Goal: Communication & Community: Answer question/provide support

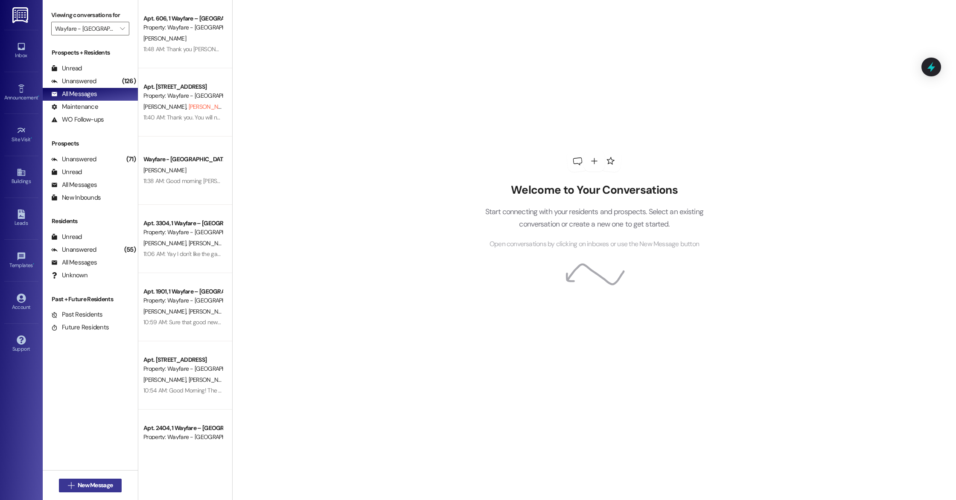
click at [78, 482] on span "New Message" at bounding box center [95, 485] width 35 height 9
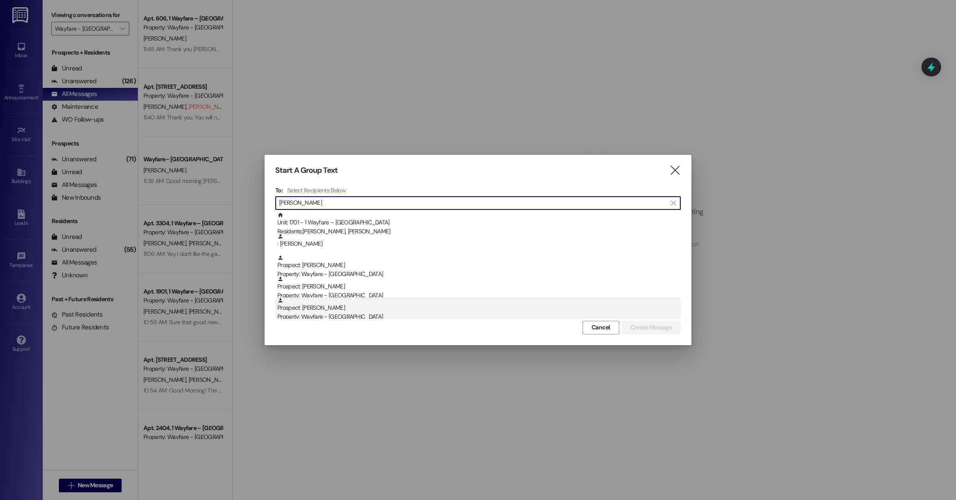
scroll to position [3, 0]
type input "[PERSON_NAME]"
click at [307, 309] on div "Prospect: [PERSON_NAME] Property: Wayfare - [GEOGRAPHIC_DATA]" at bounding box center [479, 307] width 403 height 24
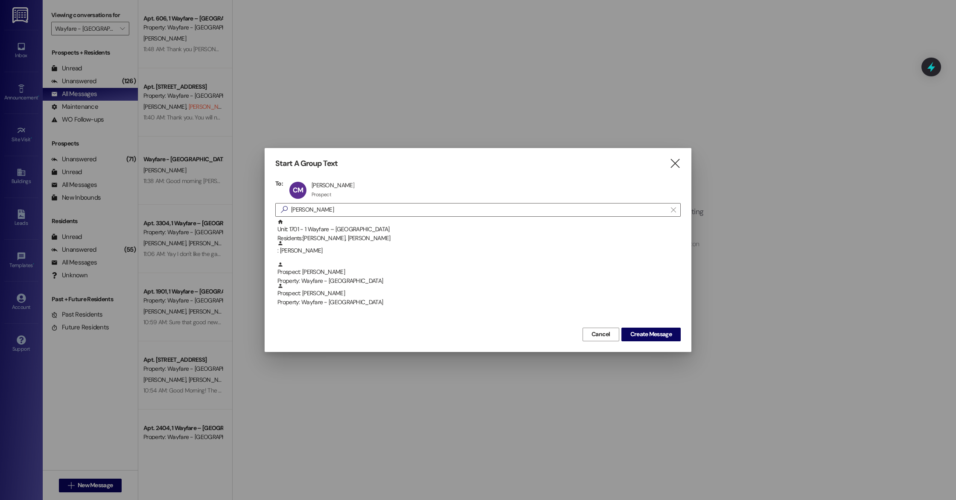
scroll to position [0, 0]
click at [656, 336] on span "Create Message" at bounding box center [651, 334] width 41 height 9
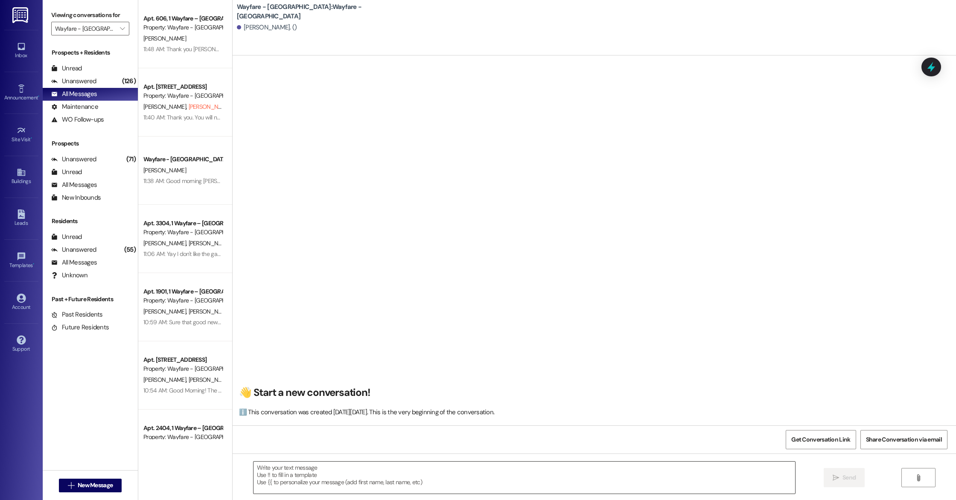
click at [305, 468] on textarea at bounding box center [525, 478] width 542 height 32
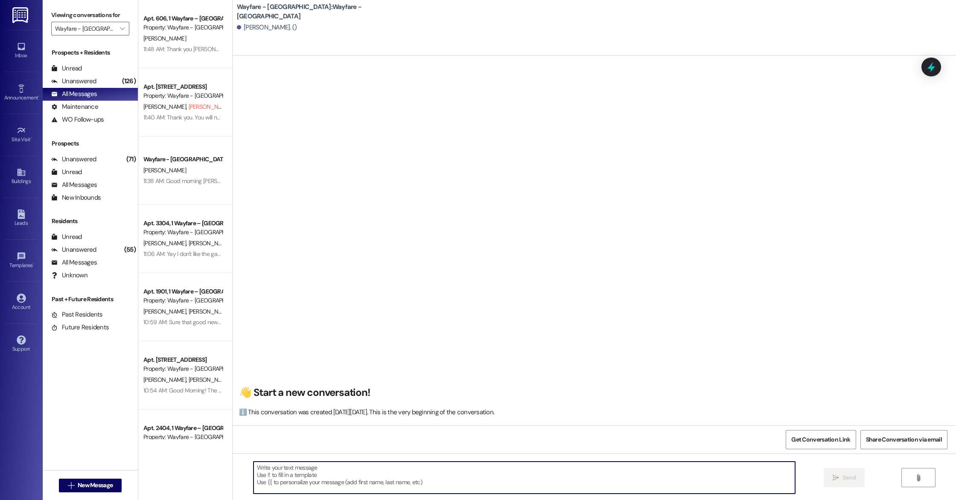
paste textarea "Hi, this is Cindy with Wayfare Cumberland Parks. Thank you so much for coming i…"
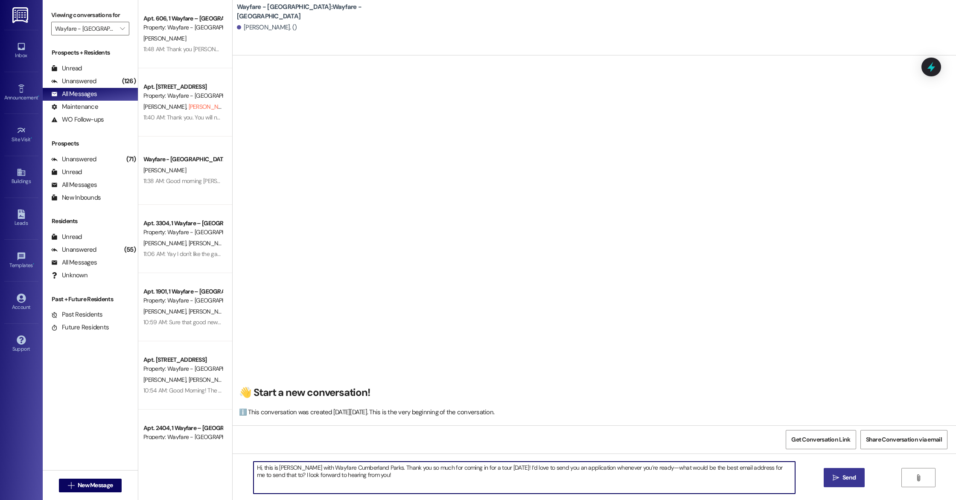
type textarea "Hi, this is Cindy with Wayfare Cumberland Parks. Thank you so much for coming i…"
click at [851, 476] on span "Send" at bounding box center [849, 477] width 13 height 9
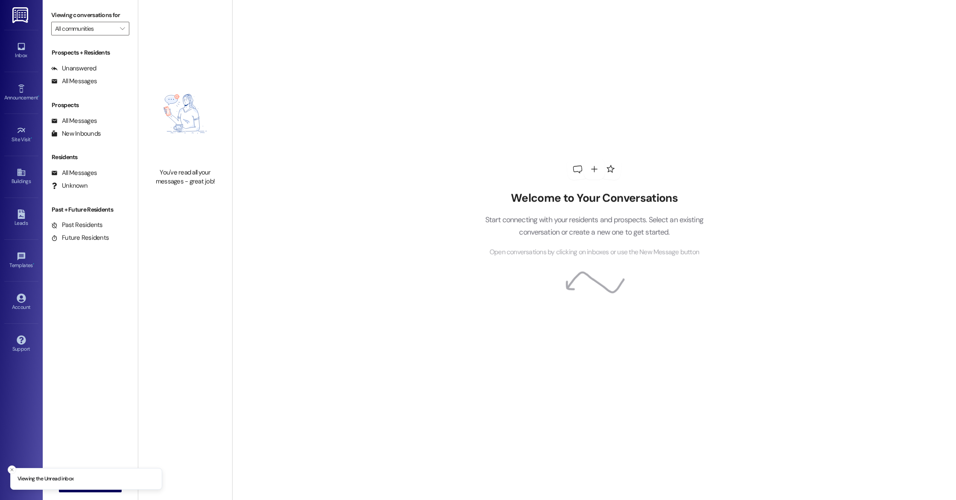
type input "Wayfare - [GEOGRAPHIC_DATA]"
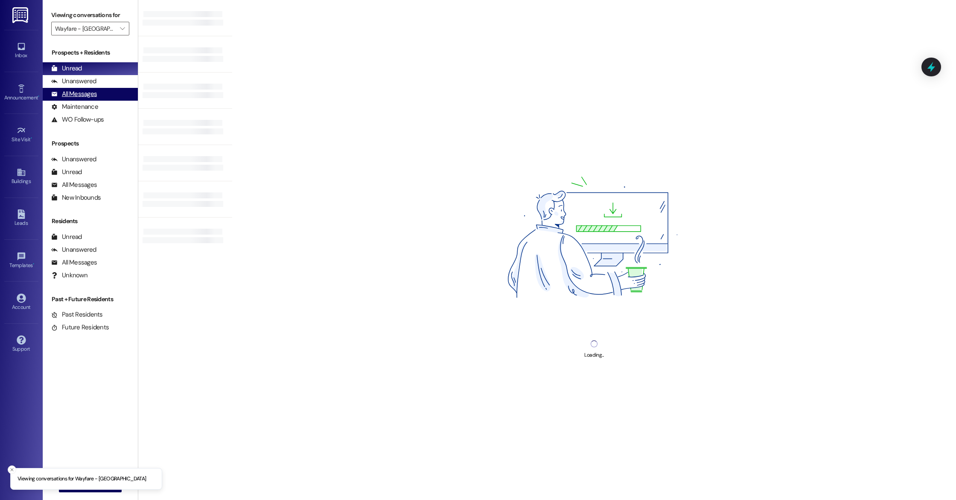
click at [79, 93] on div "All Messages" at bounding box center [74, 94] width 46 height 9
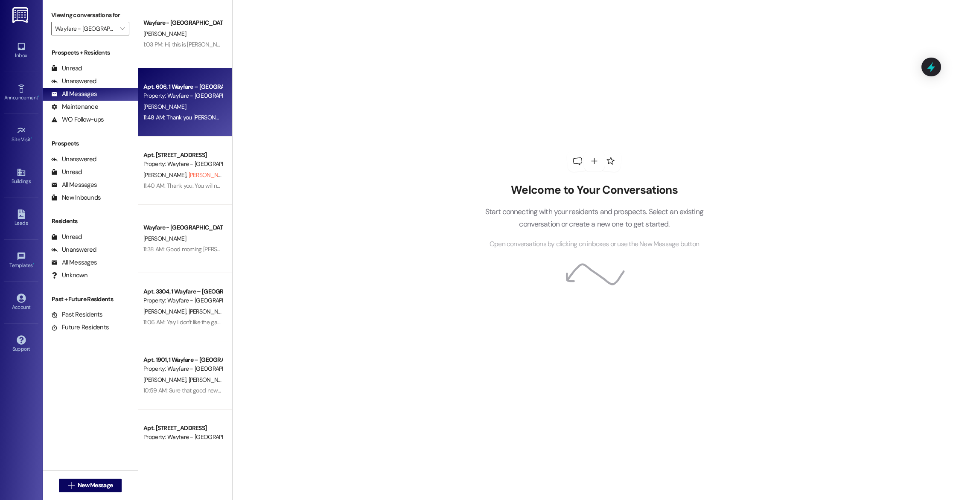
click at [179, 108] on div "[PERSON_NAME]" at bounding box center [183, 107] width 81 height 11
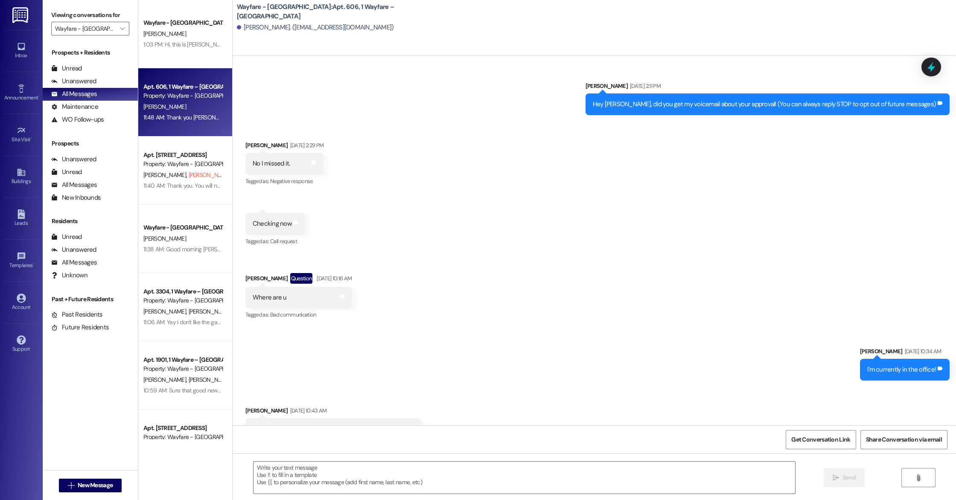
scroll to position [4627, 0]
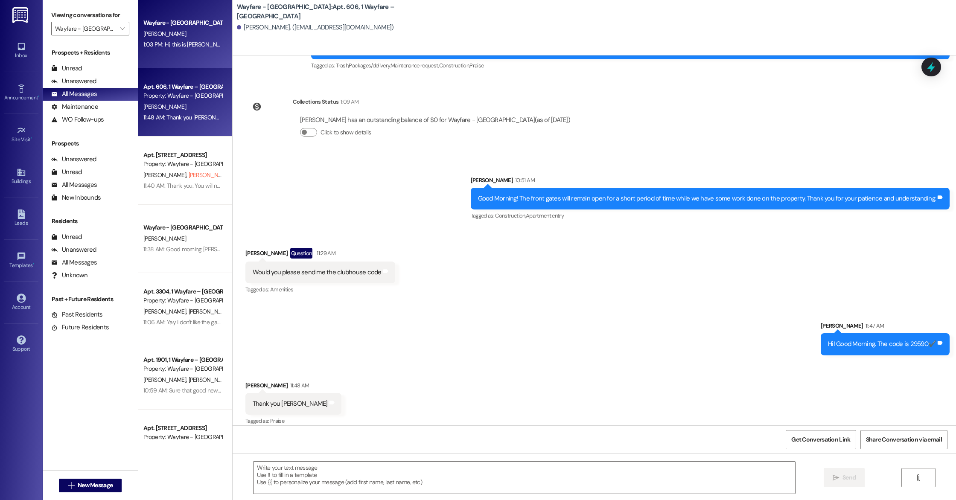
click at [179, 57] on div "Wayfare - Cumberland Park Prospect C. Montoya 1:03 PM: Hi, this is Cindy with W…" at bounding box center [185, 34] width 94 height 68
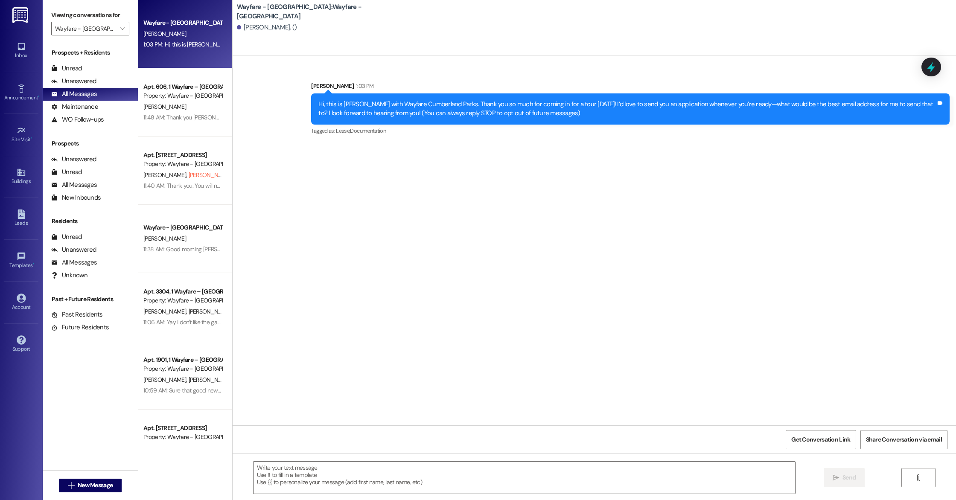
scroll to position [0, 0]
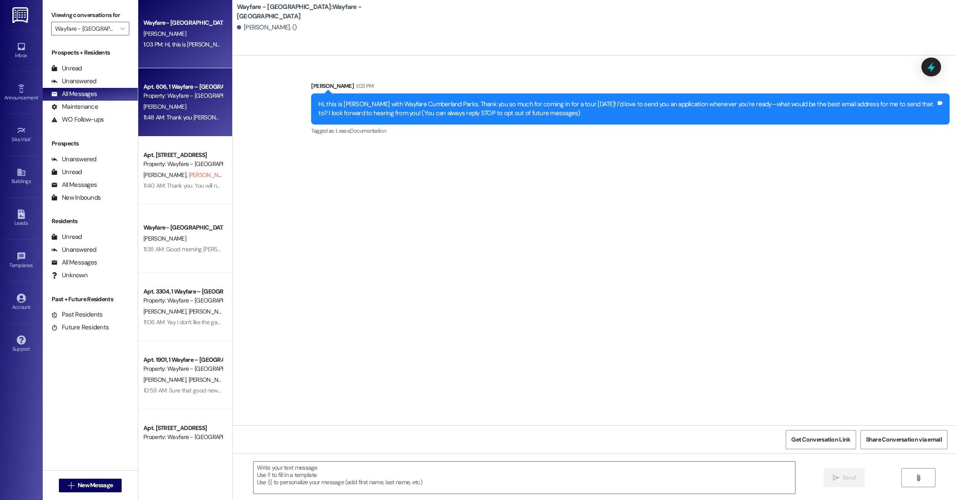
click at [195, 107] on div "[PERSON_NAME]" at bounding box center [183, 107] width 81 height 11
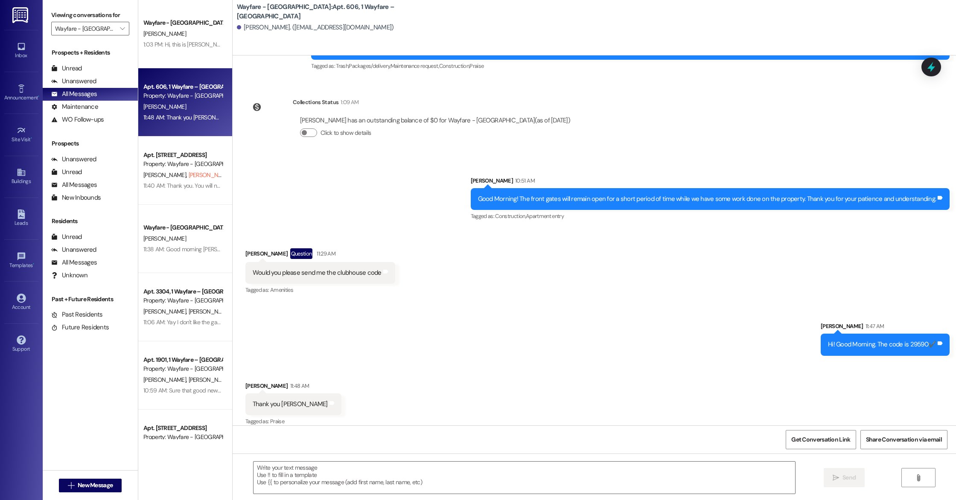
scroll to position [4627, 0]
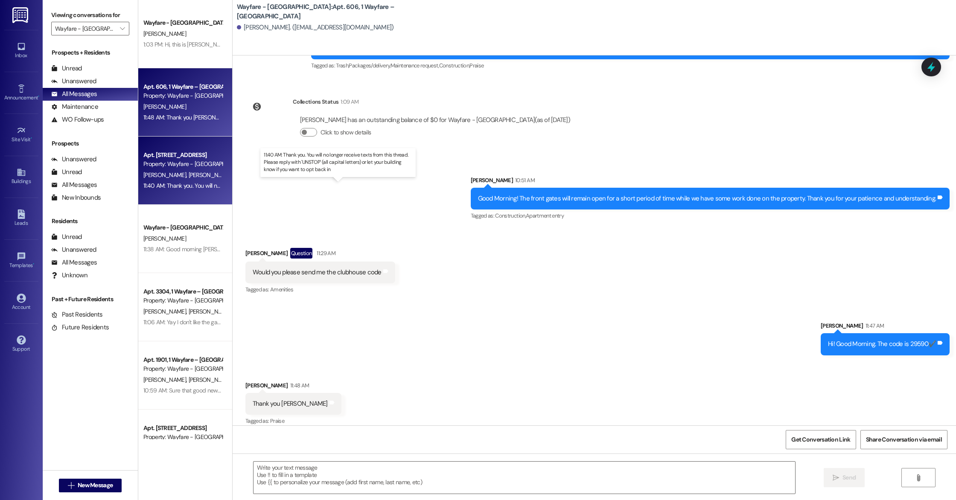
click at [181, 185] on div "11:40 AM: Thank you. You will no longer receive texts from this thread. Please …" at bounding box center [345, 186] width 405 height 8
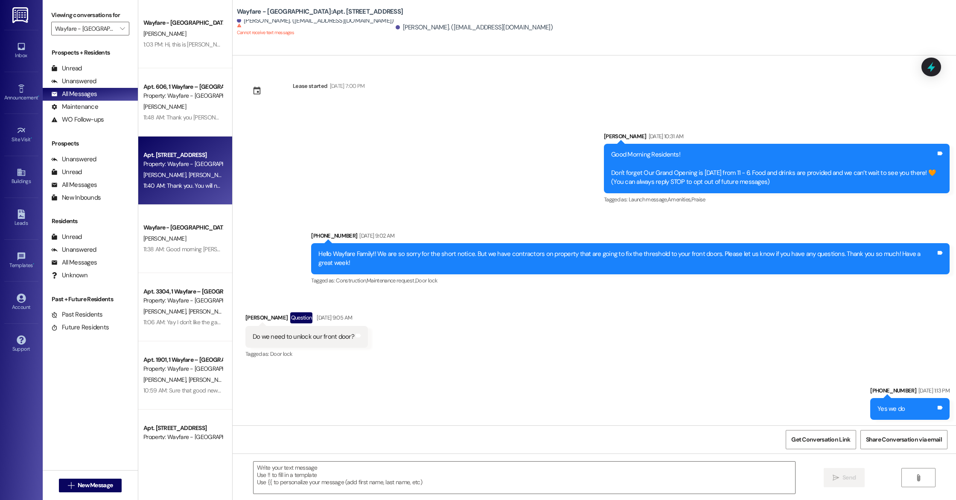
scroll to position [6402, 0]
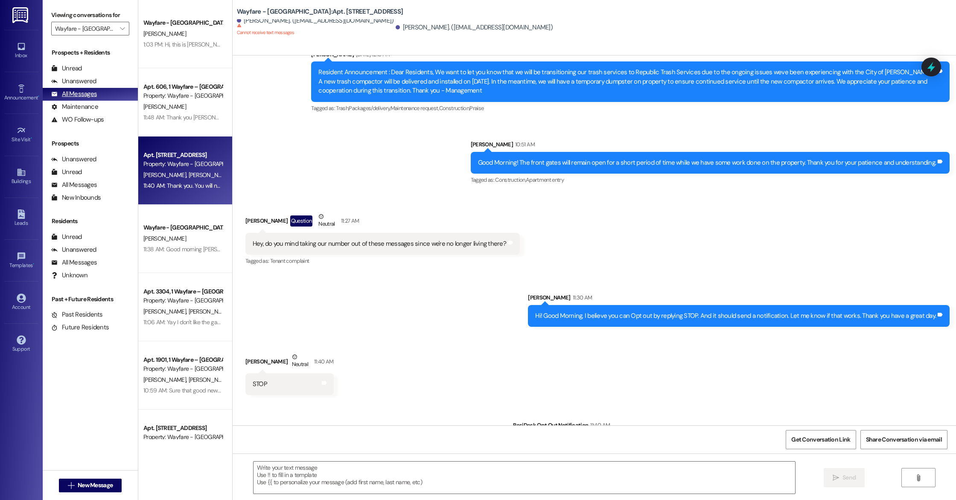
click at [99, 94] on div "All Messages (undefined)" at bounding box center [90, 94] width 95 height 13
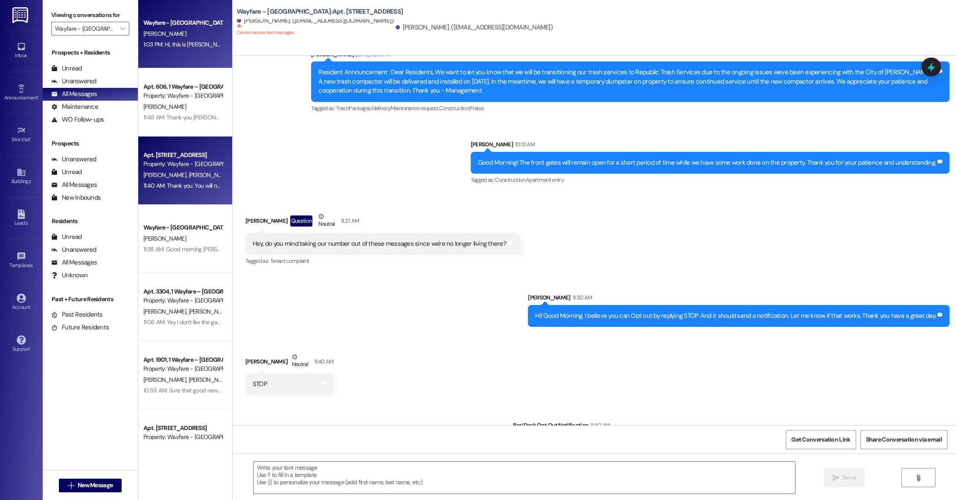
click at [171, 61] on div "Wayfare - Cumberland Park Prospect C. Montoya 1:03 PM: Hi, this is Cindy with W…" at bounding box center [185, 34] width 94 height 68
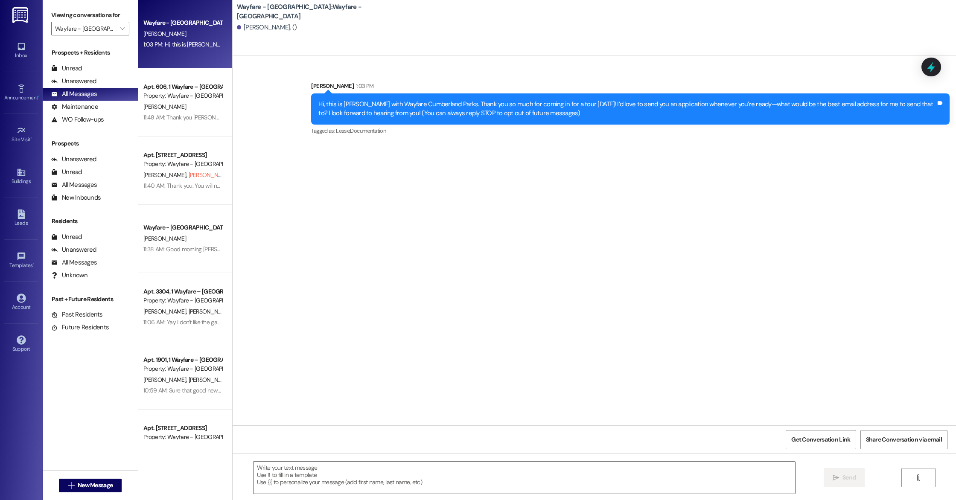
scroll to position [0, 0]
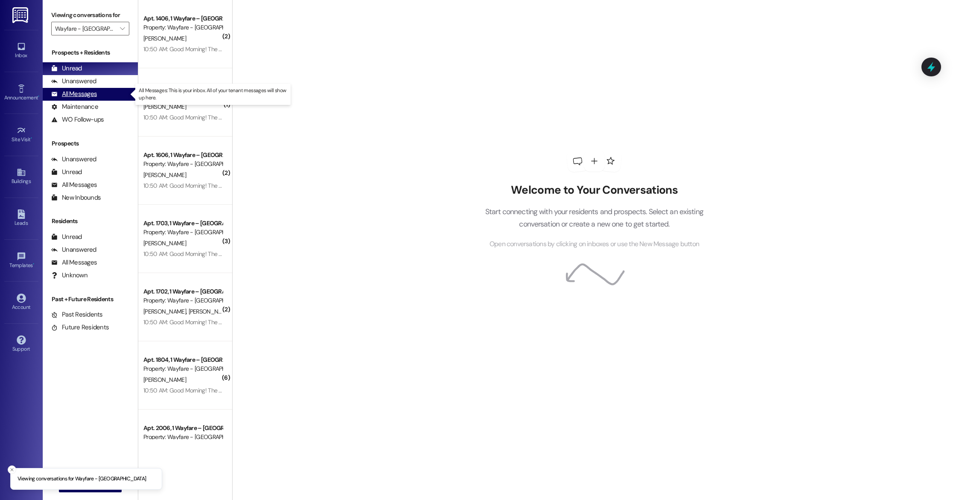
click at [94, 96] on div "All Messages" at bounding box center [74, 94] width 46 height 9
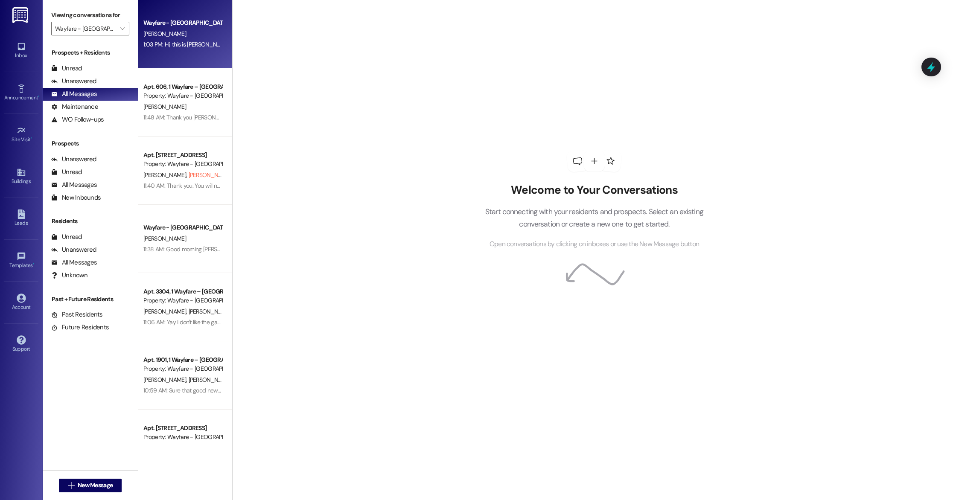
click at [145, 58] on div "Wayfare - Cumberland Park Prospect C. Montoya 1:03 PM: Hi, this is Cindy with W…" at bounding box center [185, 34] width 94 height 68
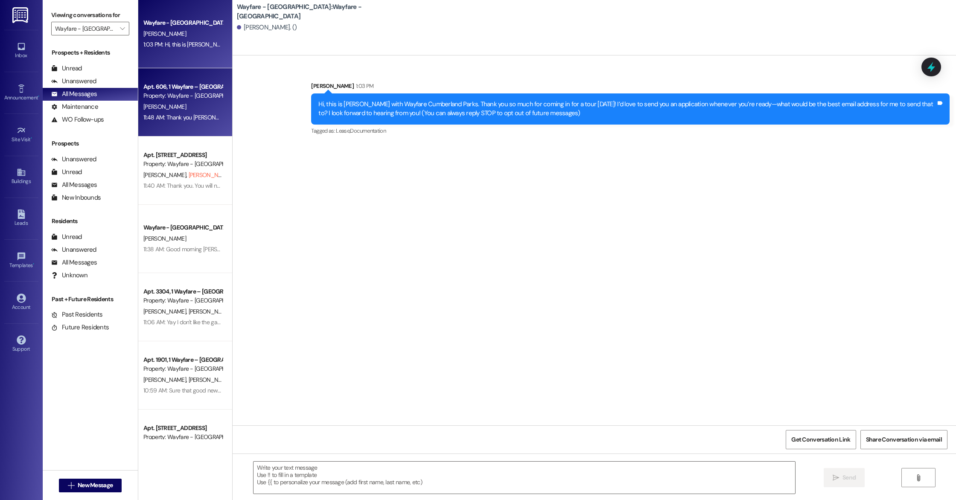
click at [156, 102] on div "[PERSON_NAME]" at bounding box center [183, 107] width 81 height 11
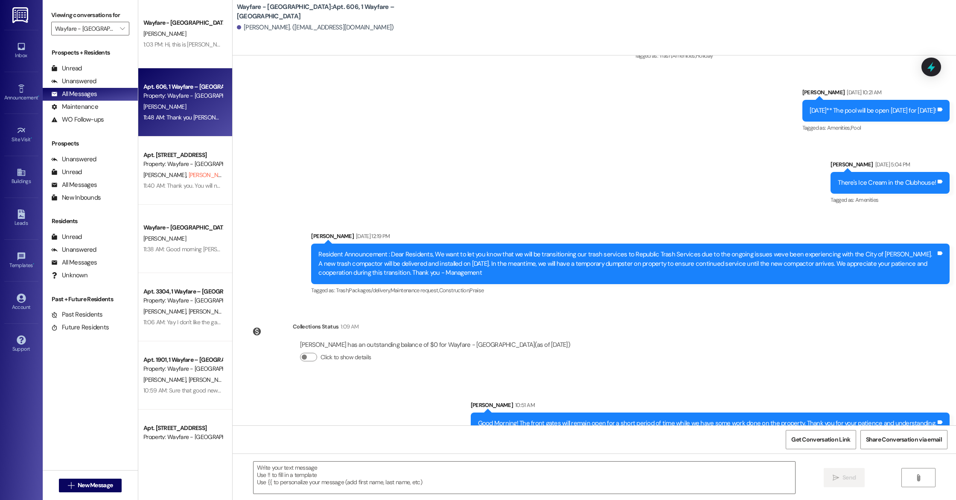
scroll to position [4627, 0]
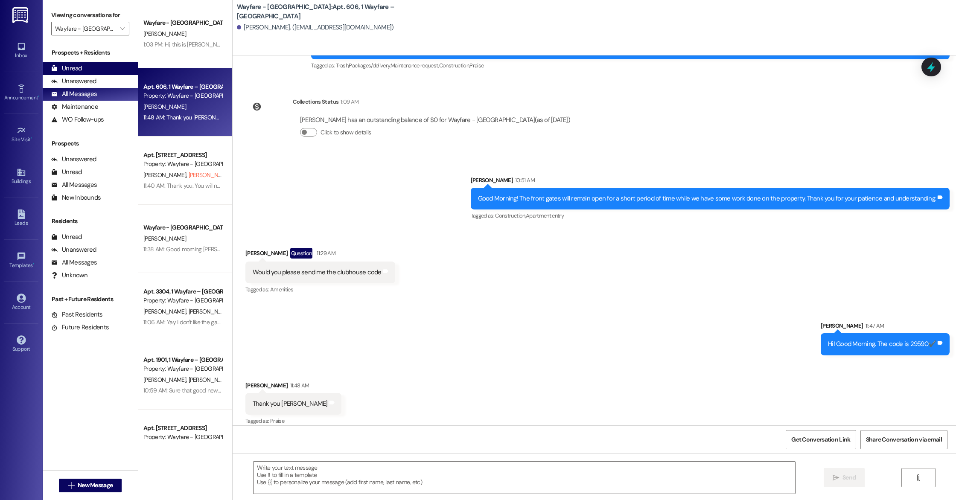
click at [92, 69] on div "Unread (0)" at bounding box center [90, 68] width 95 height 13
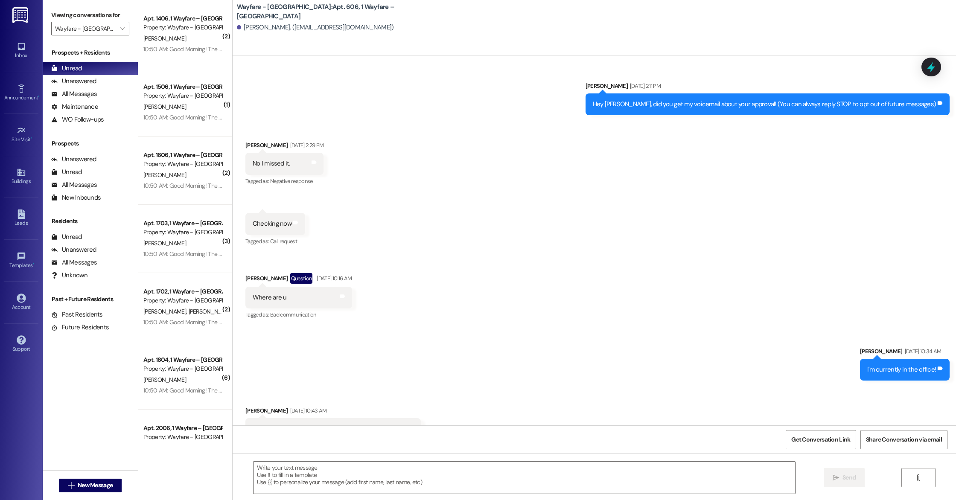
scroll to position [4626, 0]
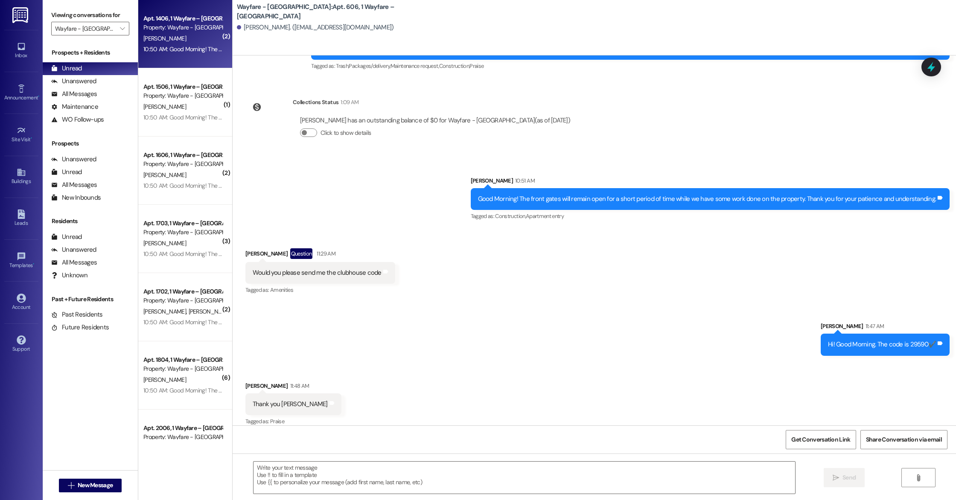
click at [157, 32] on div "Apt. 1406, 1 Wayfare – Cumberland Park Property: Wayfare - Cumberland Park" at bounding box center [183, 23] width 81 height 20
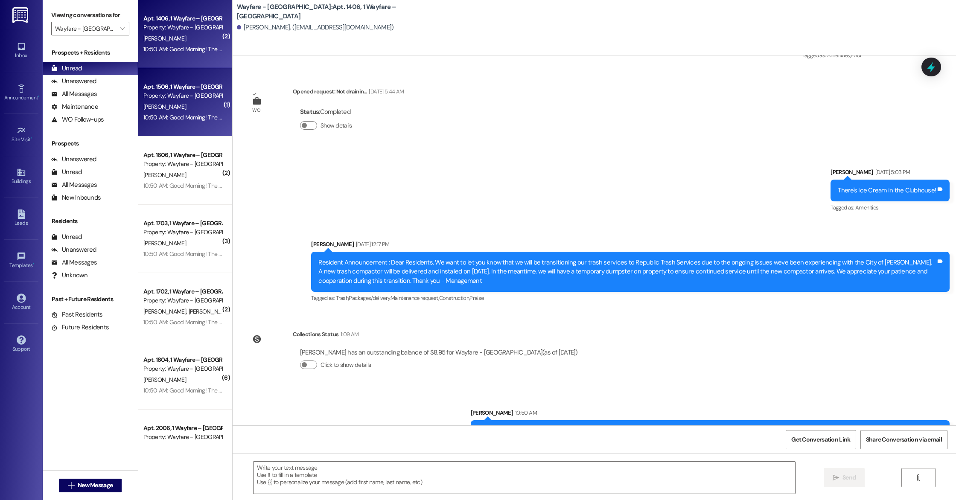
click at [168, 94] on div "Property: Wayfare - [GEOGRAPHIC_DATA]" at bounding box center [182, 95] width 79 height 9
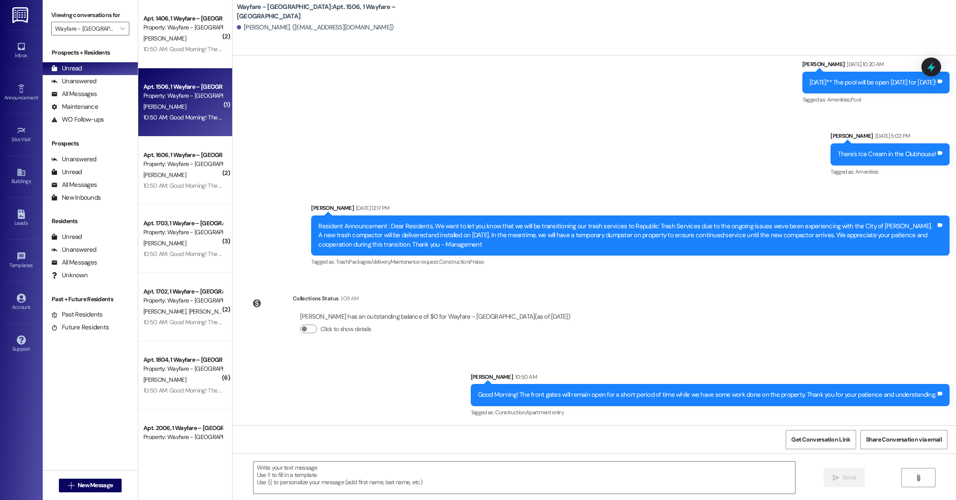
scroll to position [5922, 0]
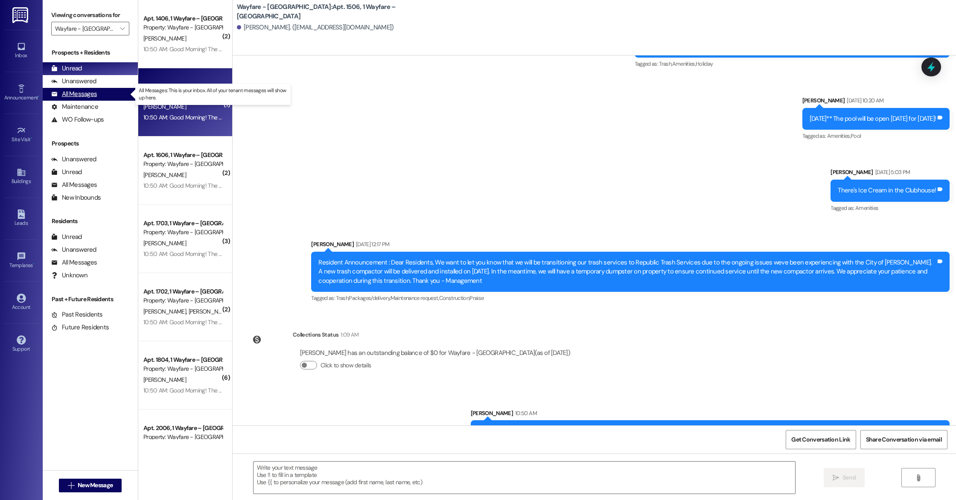
click at [104, 94] on div "All Messages (undefined)" at bounding box center [90, 94] width 95 height 13
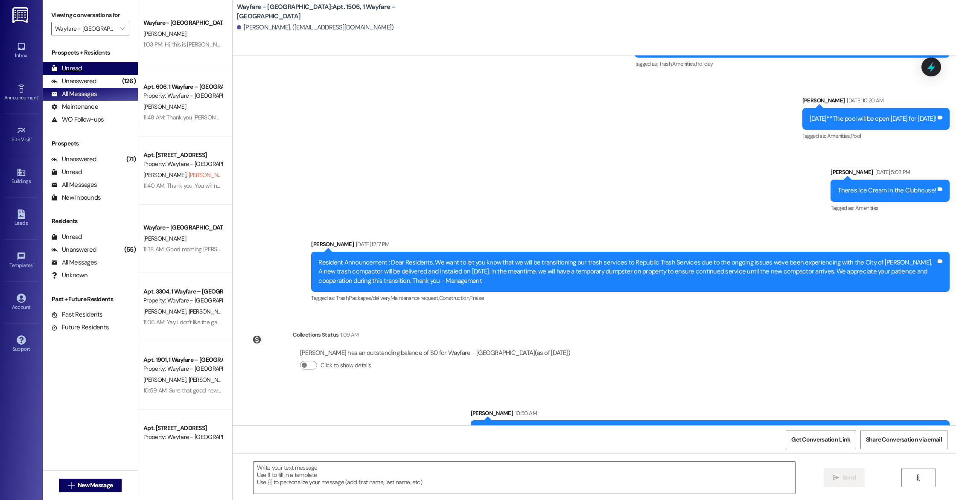
click at [74, 70] on div "Unread" at bounding box center [66, 68] width 31 height 9
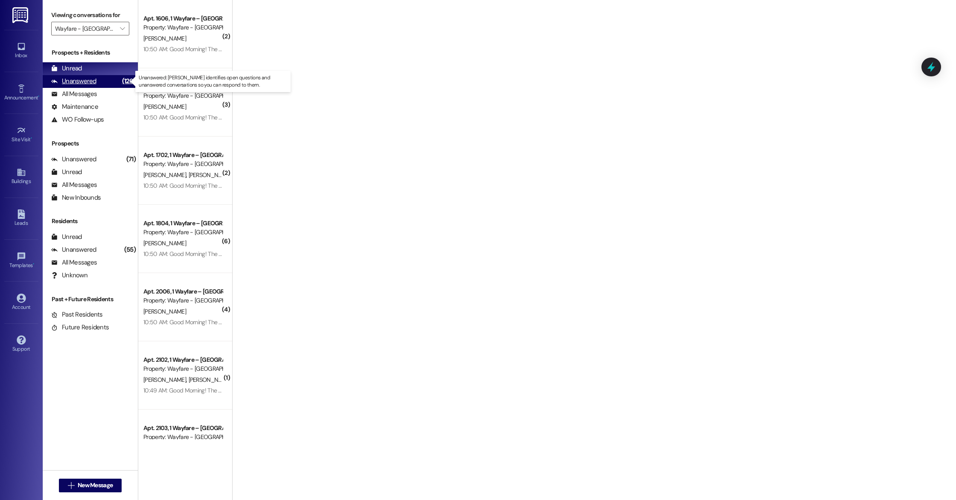
click at [74, 79] on div "Unanswered" at bounding box center [73, 81] width 45 height 9
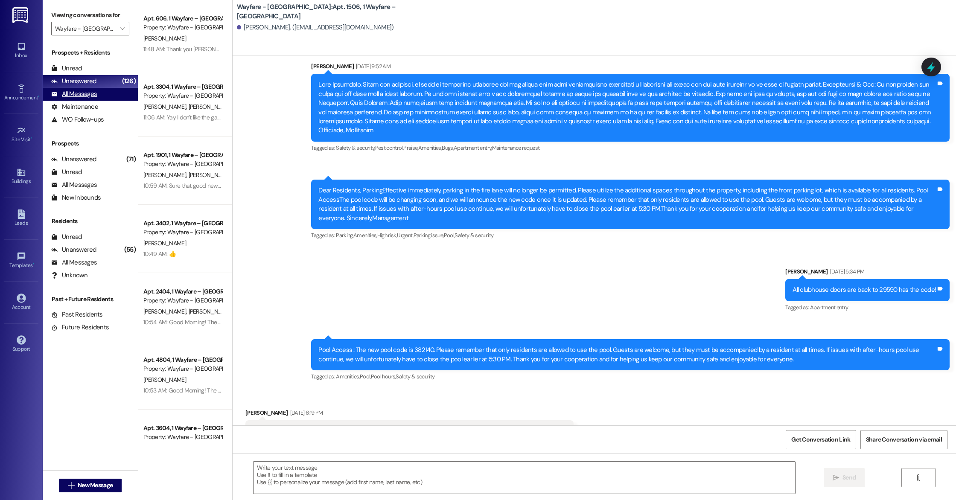
scroll to position [5428, 0]
click at [74, 91] on div "All Messages" at bounding box center [74, 94] width 46 height 9
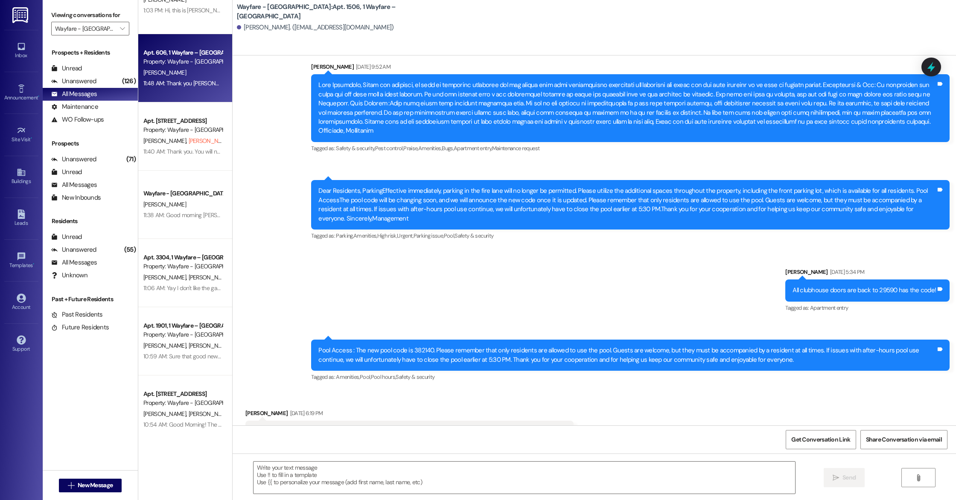
scroll to position [0, 0]
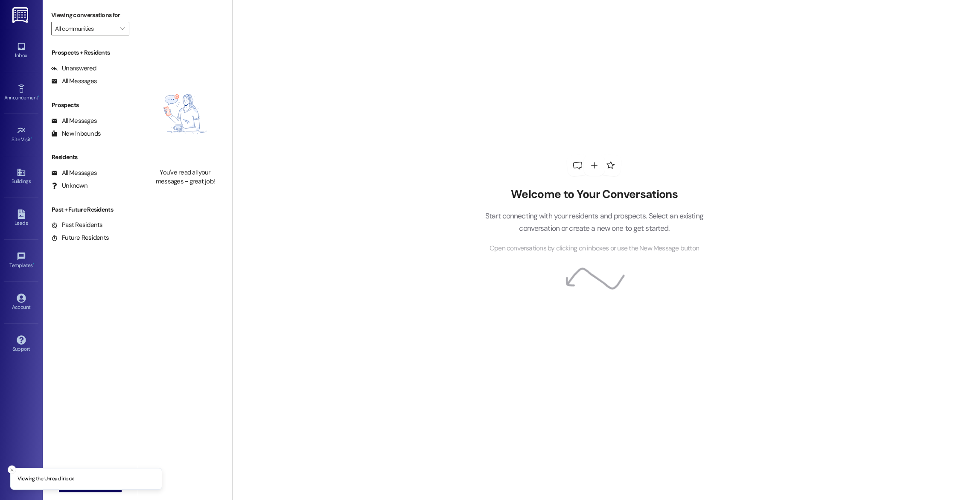
type input "Wayfare - [GEOGRAPHIC_DATA]"
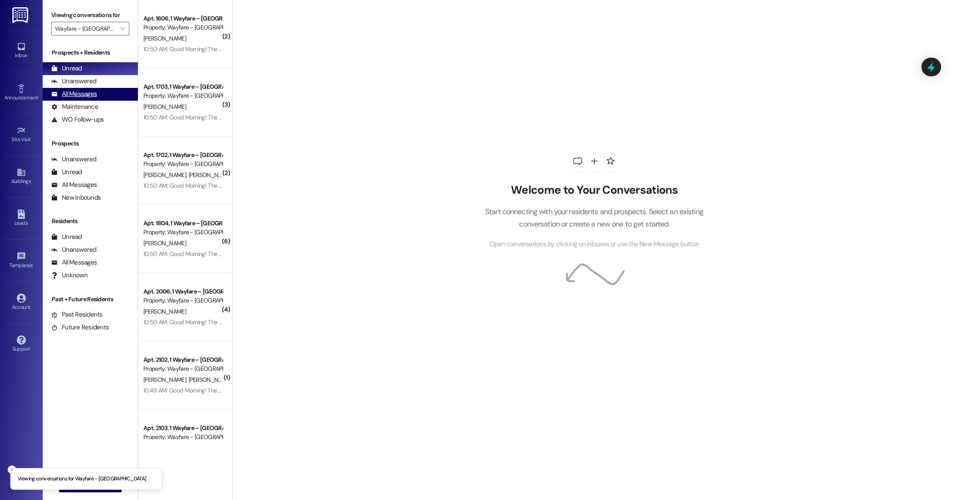
click at [64, 96] on div "All Messages" at bounding box center [74, 94] width 46 height 9
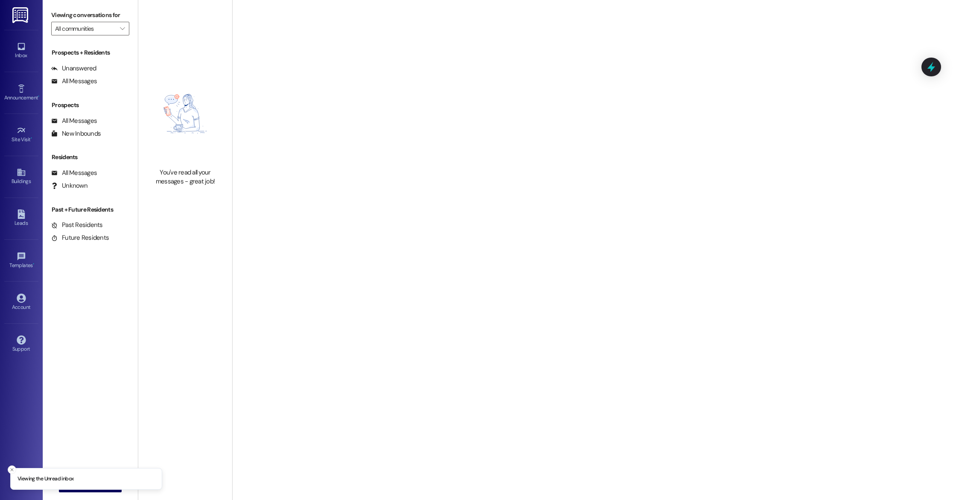
type input "Wayfare - [GEOGRAPHIC_DATA]"
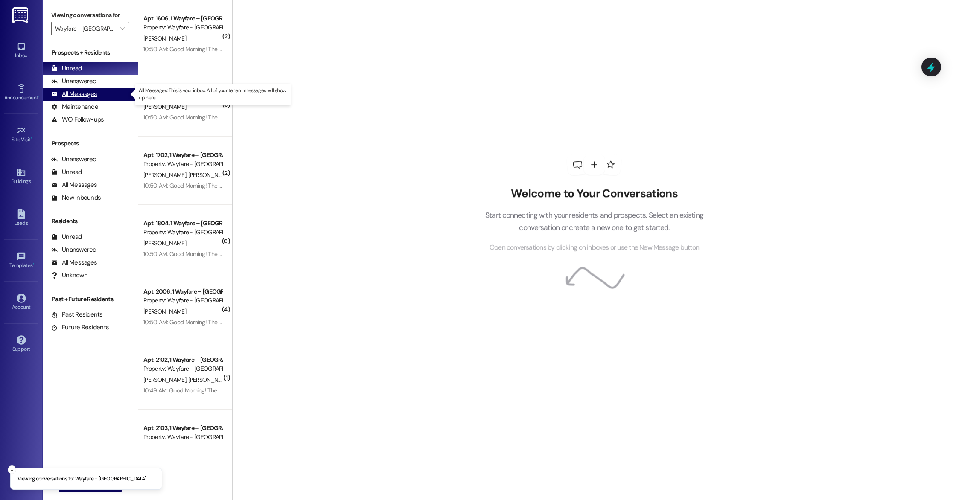
click at [75, 96] on div "All Messages" at bounding box center [74, 94] width 46 height 9
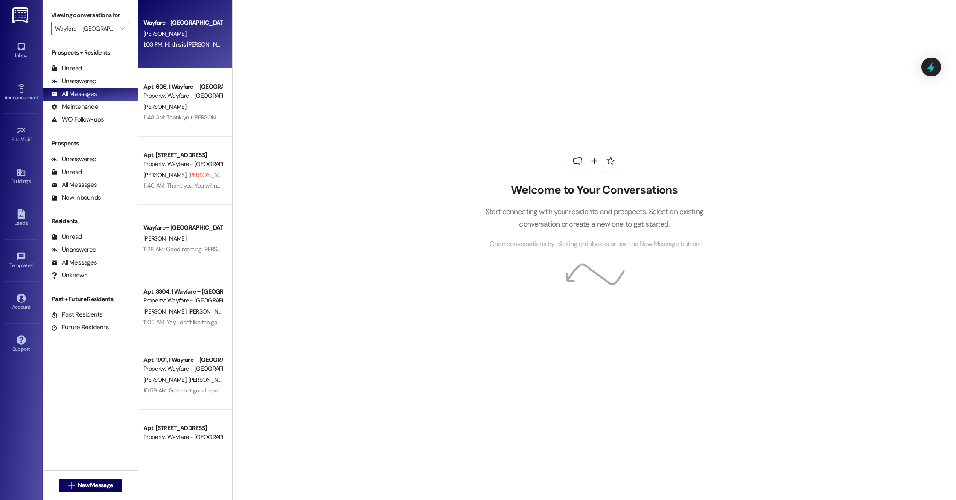
click at [159, 41] on div "1:03 PM: Hi, this is [PERSON_NAME] with Wayfare Cumberland Parks. Thank you so …" at bounding box center [558, 45] width 830 height 8
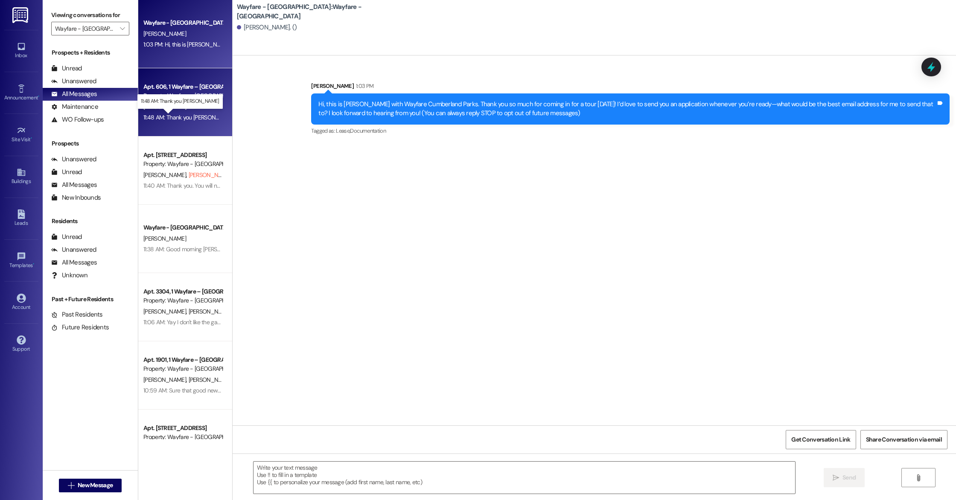
click at [156, 120] on div "11:48 AM: Thank you Cindy 11:48 AM: Thank you Cindy" at bounding box center [189, 118] width 93 height 8
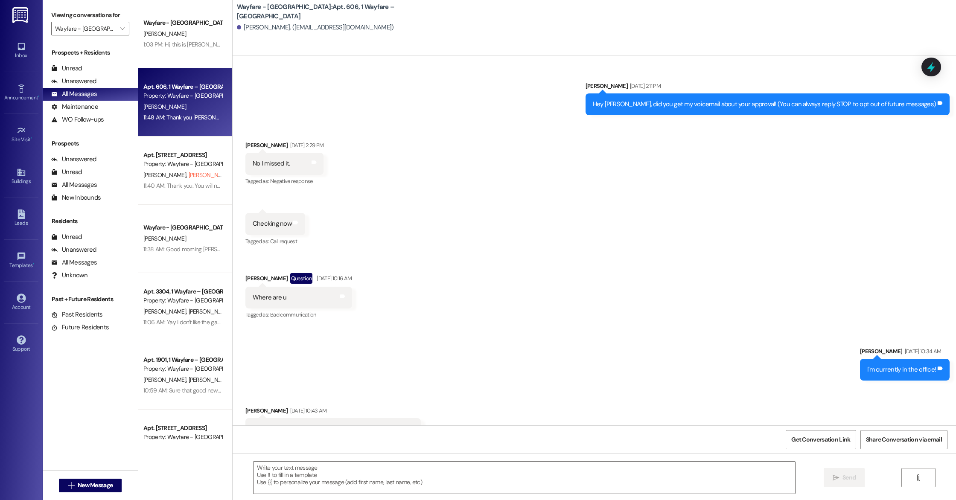
scroll to position [4627, 0]
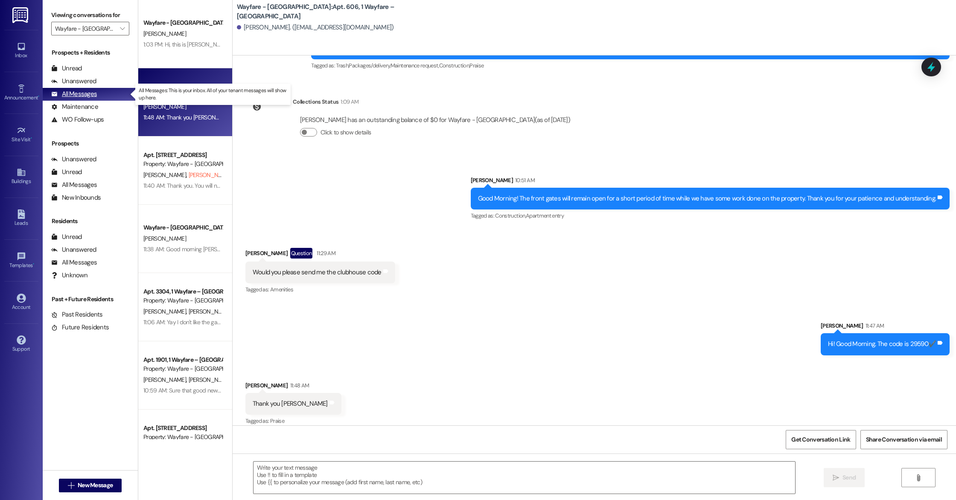
click at [95, 91] on div "All Messages" at bounding box center [74, 94] width 46 height 9
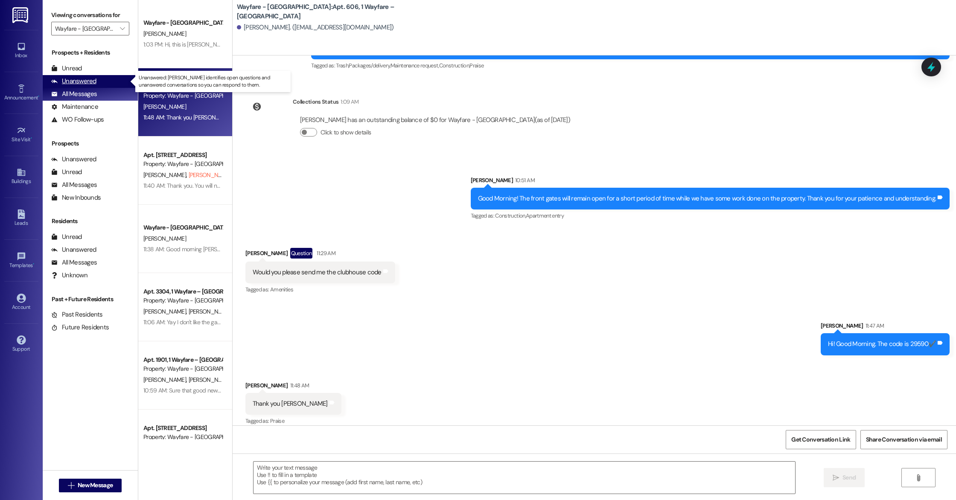
click at [91, 81] on div "Unanswered" at bounding box center [73, 81] width 45 height 9
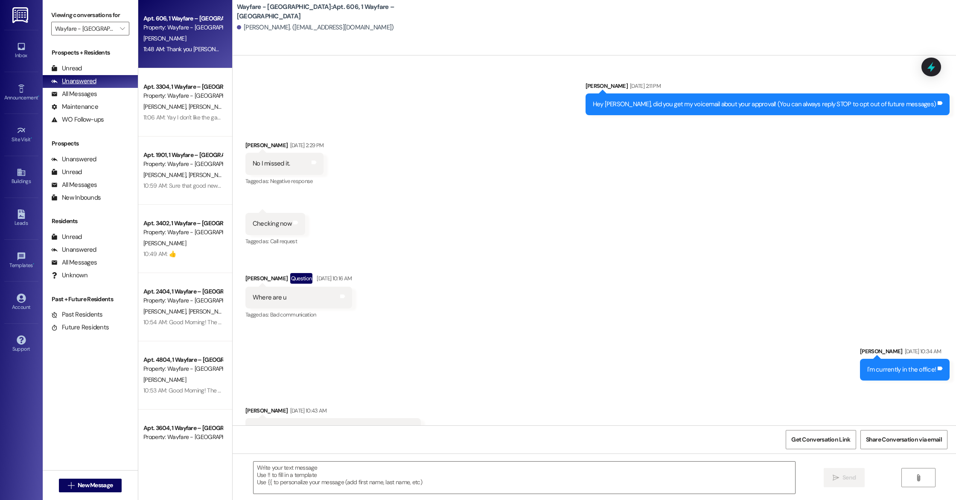
scroll to position [4626, 0]
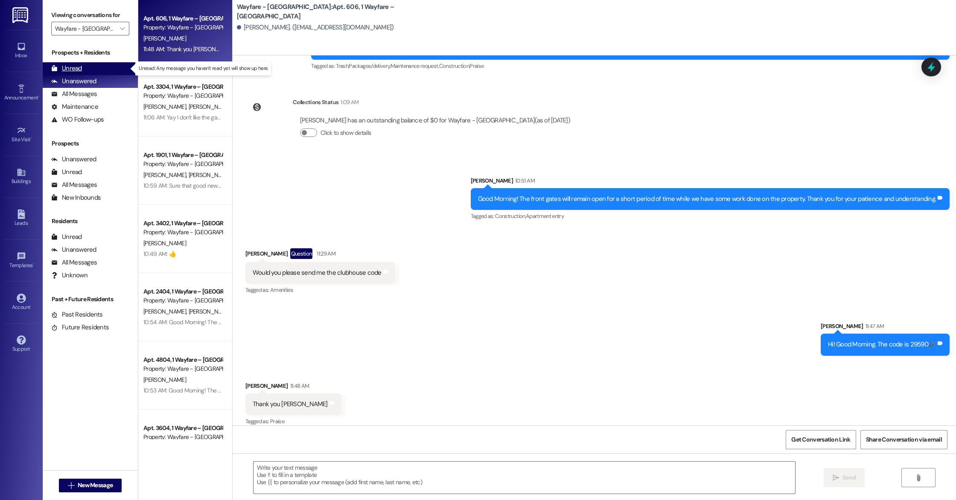
click at [88, 68] on div "Unread (0)" at bounding box center [90, 68] width 95 height 13
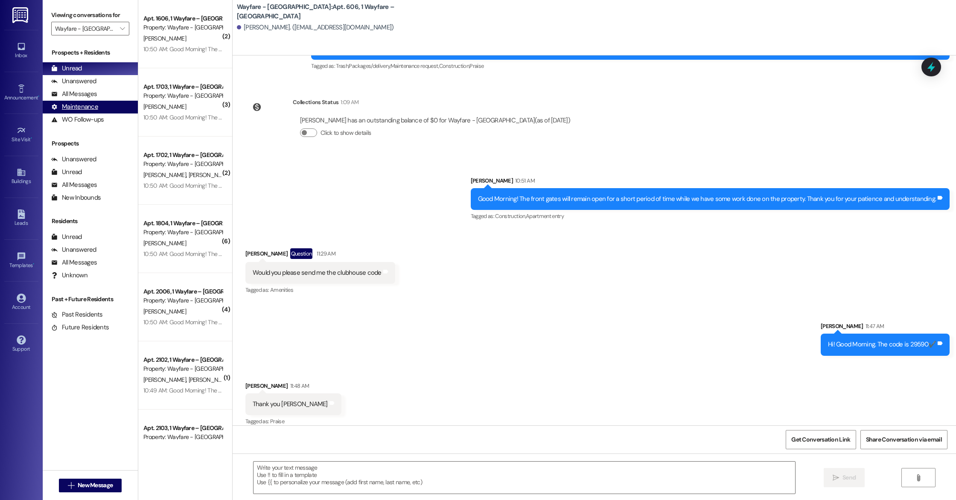
click at [82, 105] on div "Maintenance" at bounding box center [74, 106] width 47 height 9
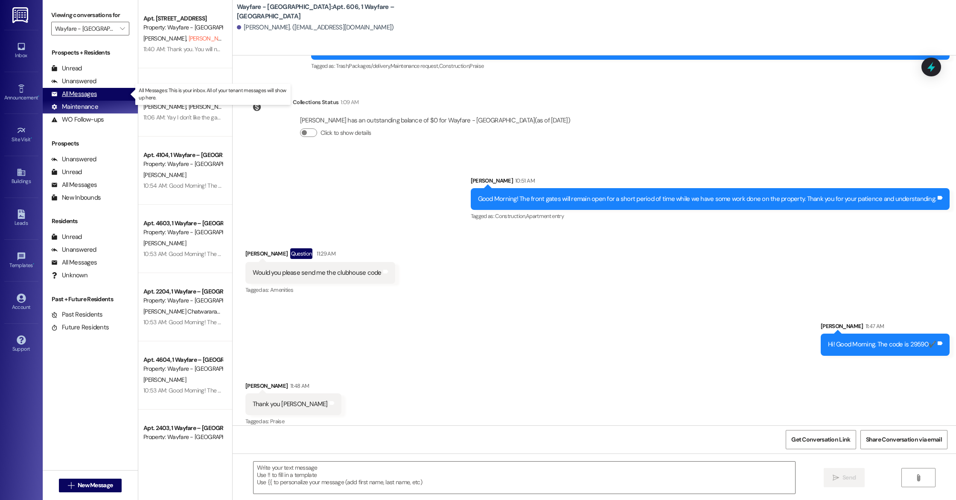
click at [78, 96] on div "All Messages" at bounding box center [74, 94] width 46 height 9
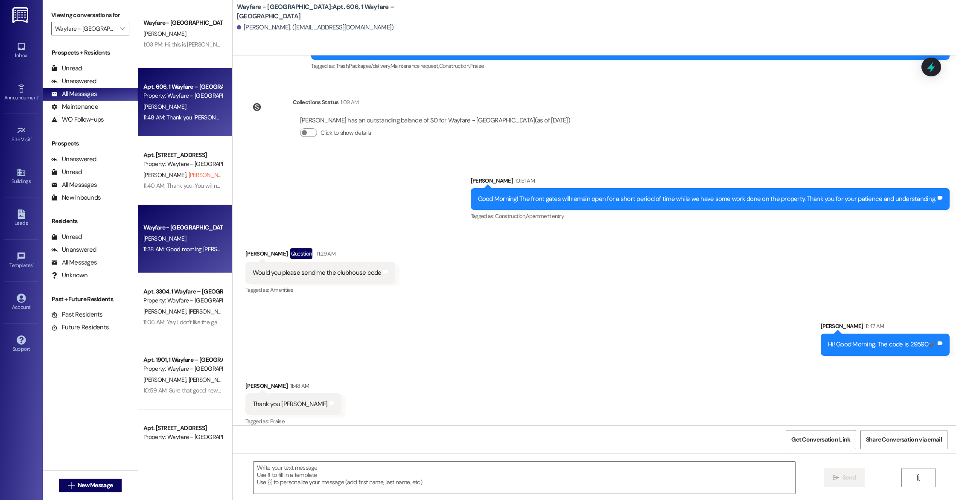
click at [183, 235] on div "[PERSON_NAME]" at bounding box center [183, 239] width 81 height 11
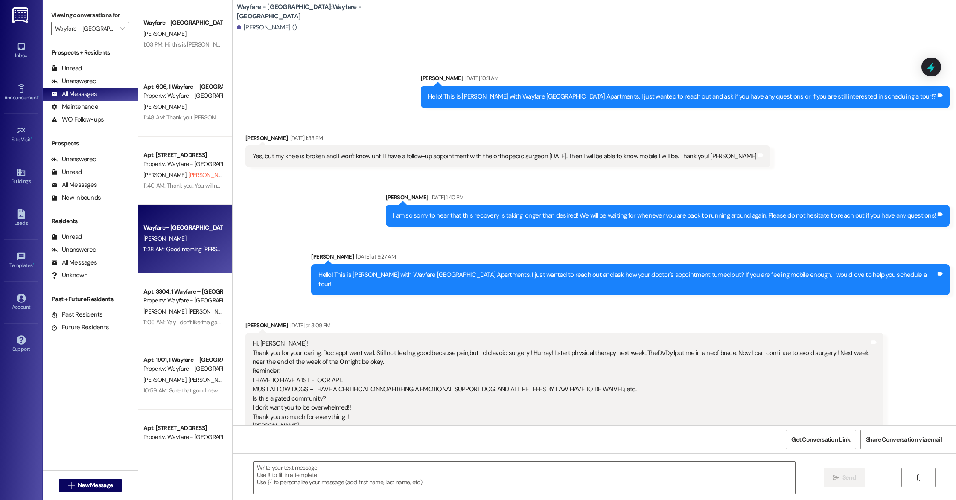
scroll to position [945, 0]
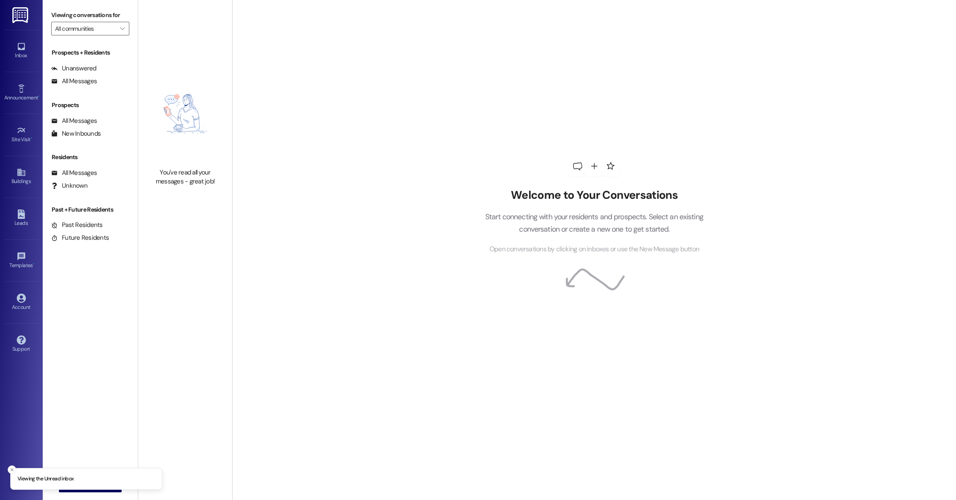
type input "Wayfare - [GEOGRAPHIC_DATA]"
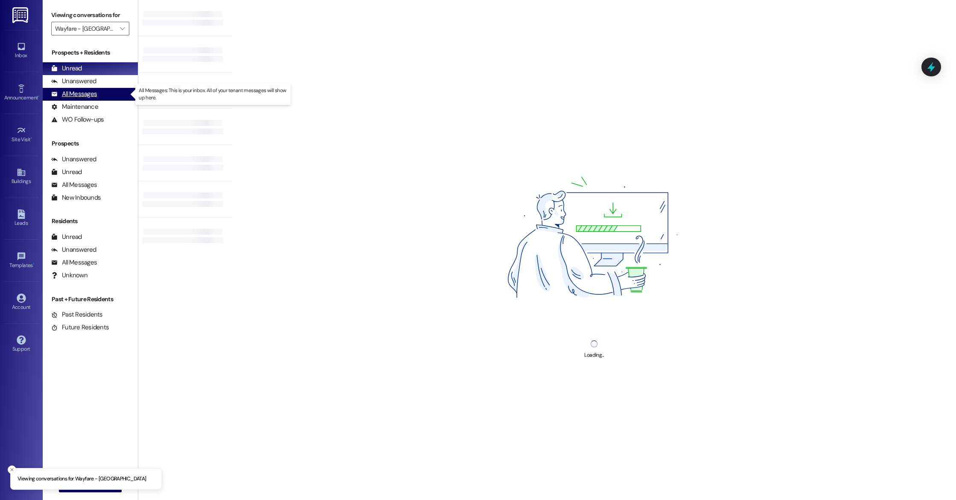
click at [80, 95] on div "All Messages" at bounding box center [74, 94] width 46 height 9
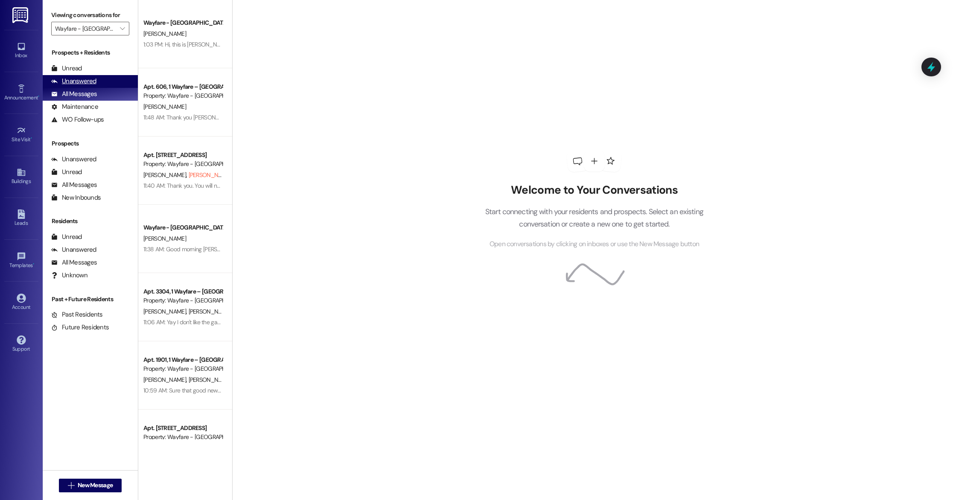
click at [96, 76] on div "Unanswered (0)" at bounding box center [90, 81] width 95 height 13
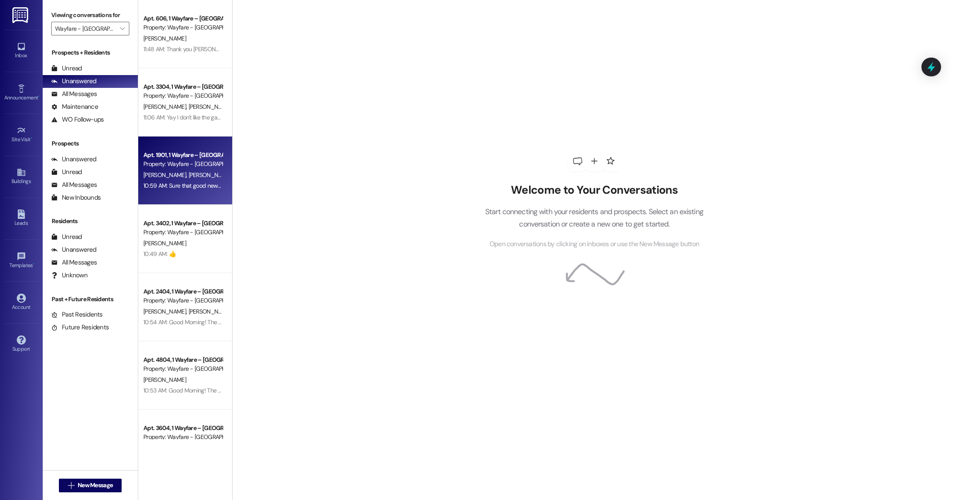
click at [188, 177] on span "[PERSON_NAME]" at bounding box center [209, 175] width 43 height 8
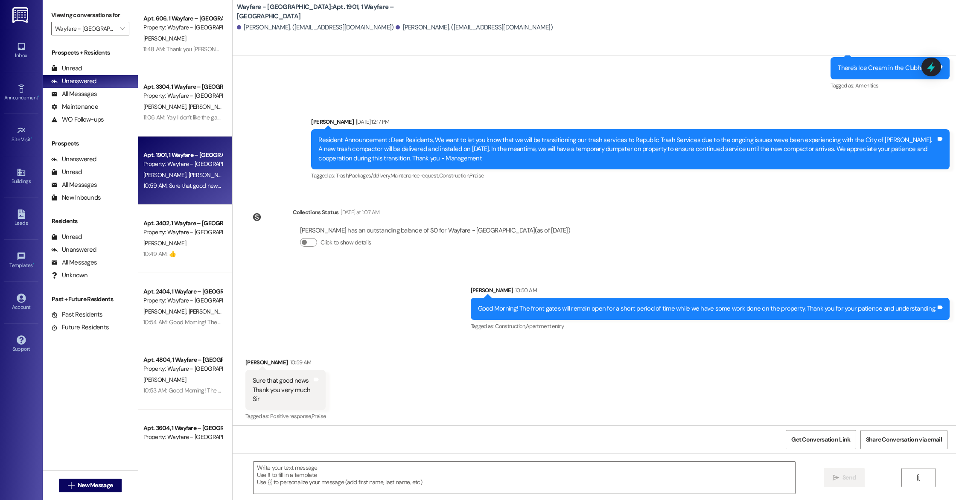
scroll to position [2796, 0]
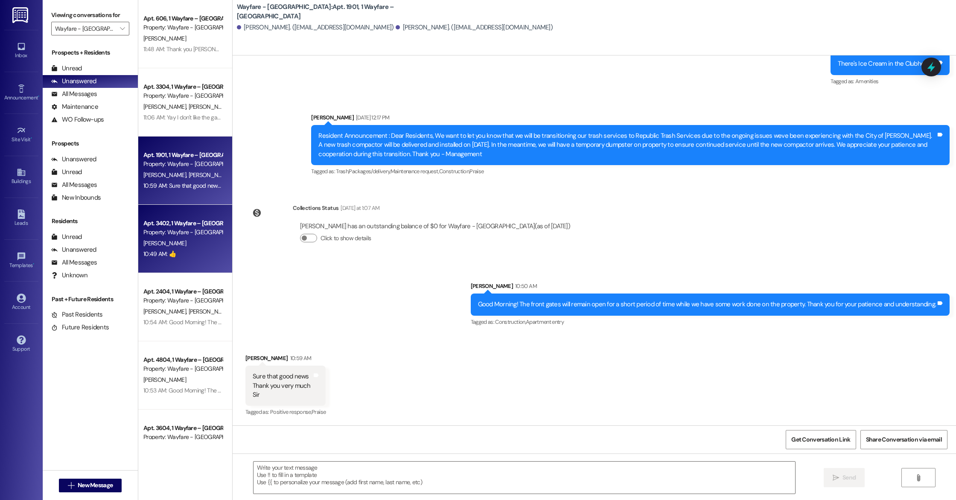
click at [190, 233] on div "Property: Wayfare - [GEOGRAPHIC_DATA]" at bounding box center [182, 232] width 79 height 9
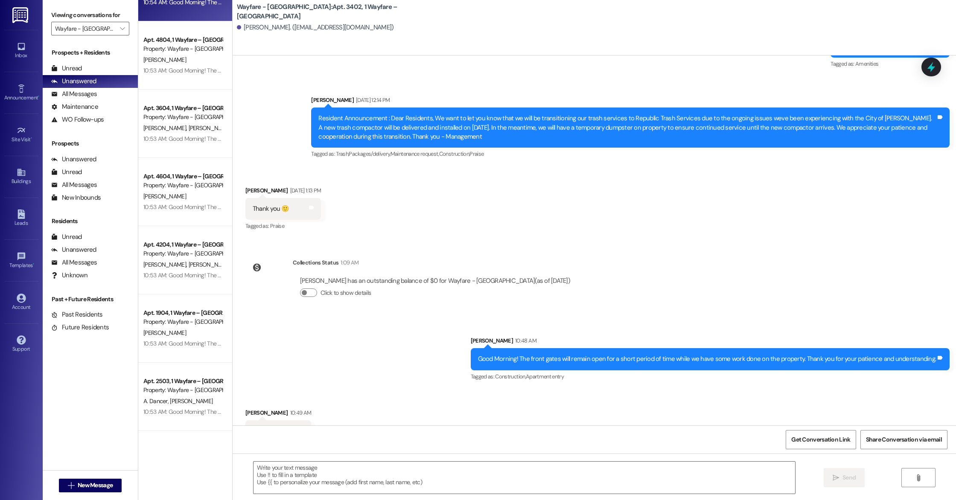
scroll to position [375, 0]
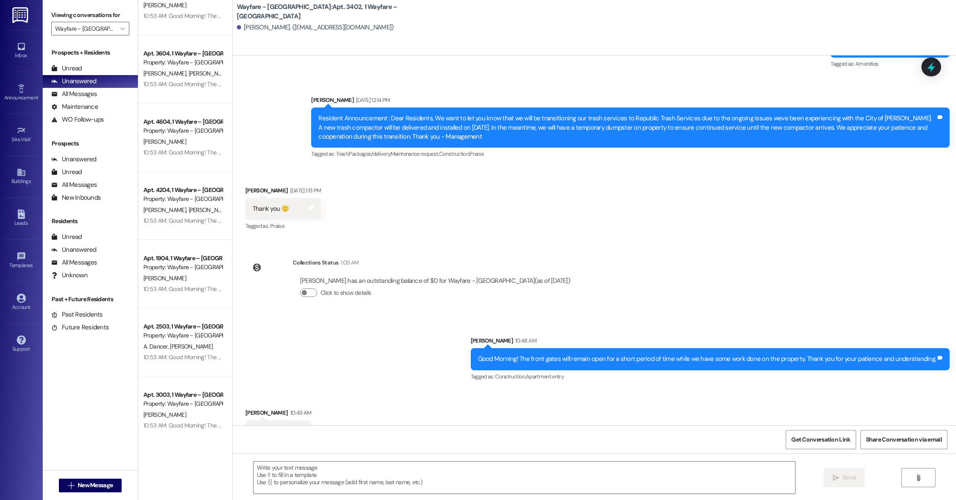
click at [196, 337] on div "Property: Wayfare - [GEOGRAPHIC_DATA]" at bounding box center [182, 335] width 79 height 9
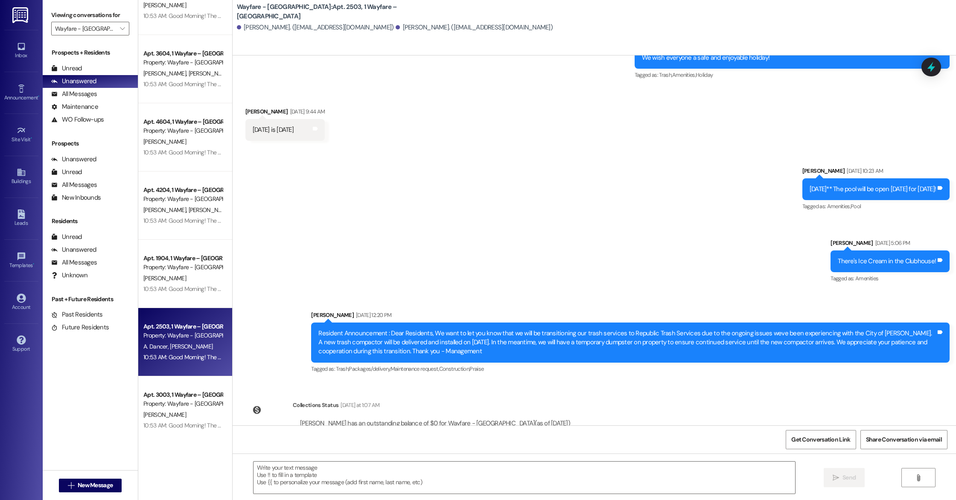
scroll to position [776, 0]
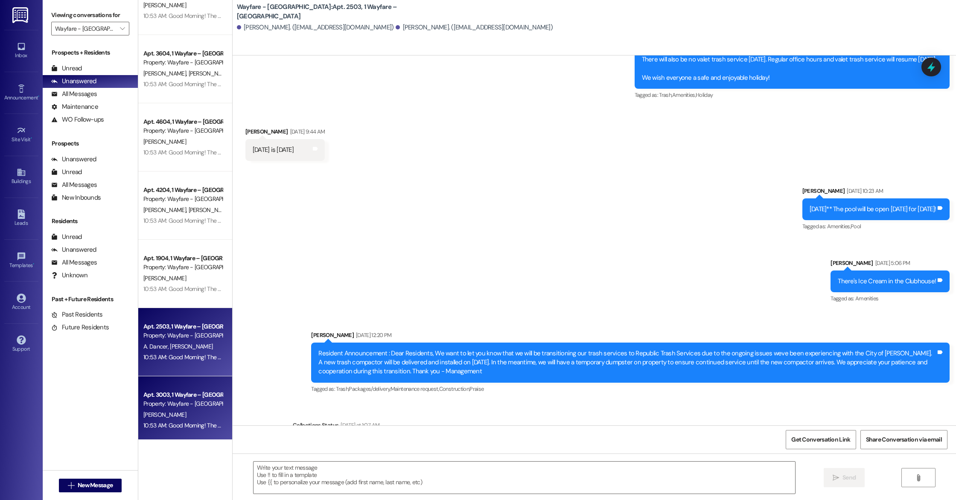
click at [147, 394] on div "Apt. 3003, 1 Wayfare – [GEOGRAPHIC_DATA]" at bounding box center [182, 395] width 79 height 9
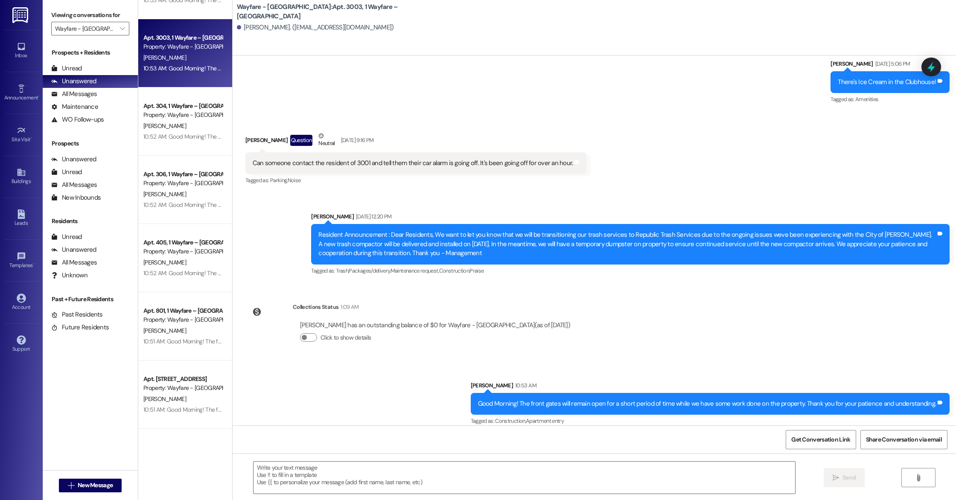
scroll to position [733, 0]
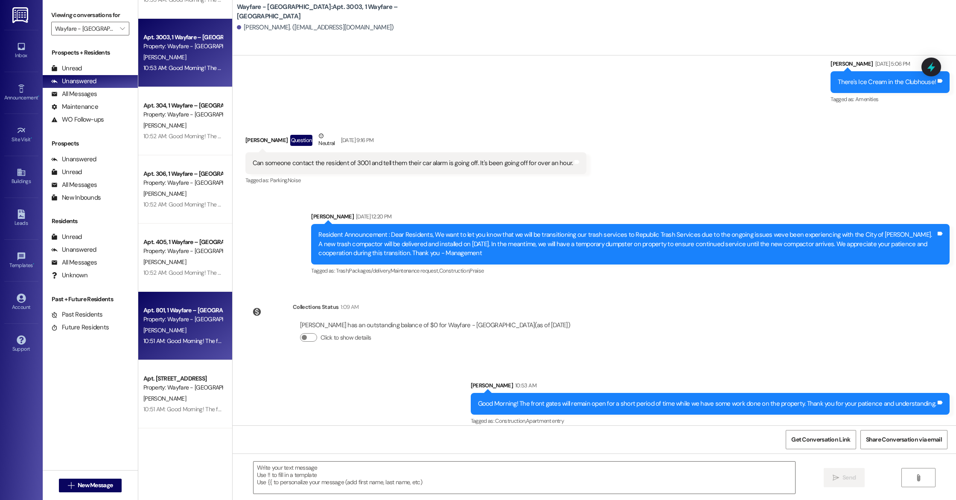
click at [143, 318] on div "Property: Wayfare - [GEOGRAPHIC_DATA]" at bounding box center [182, 319] width 79 height 9
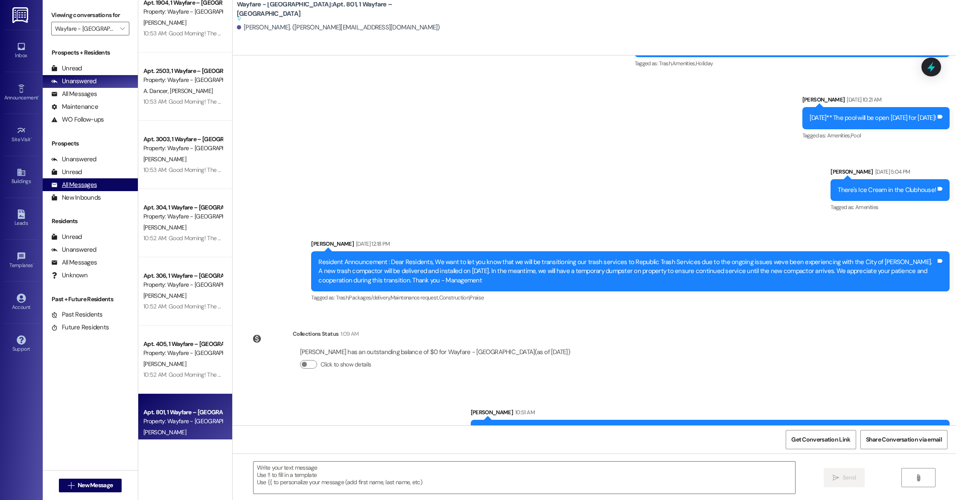
scroll to position [595, 0]
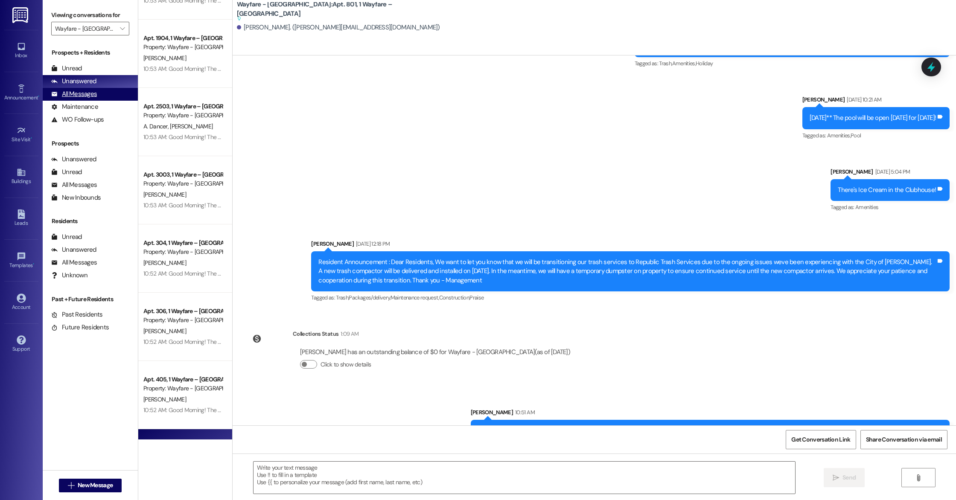
click at [64, 98] on div "All Messages" at bounding box center [74, 94] width 46 height 9
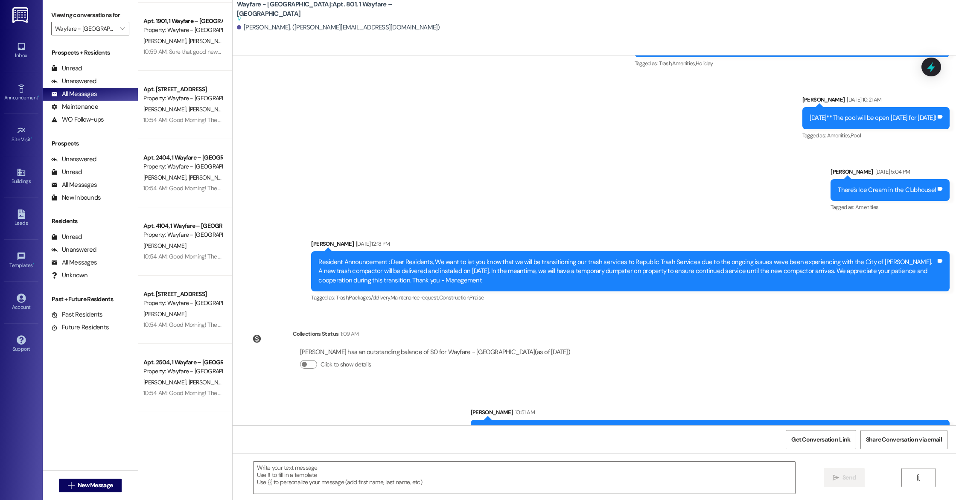
scroll to position [0, 0]
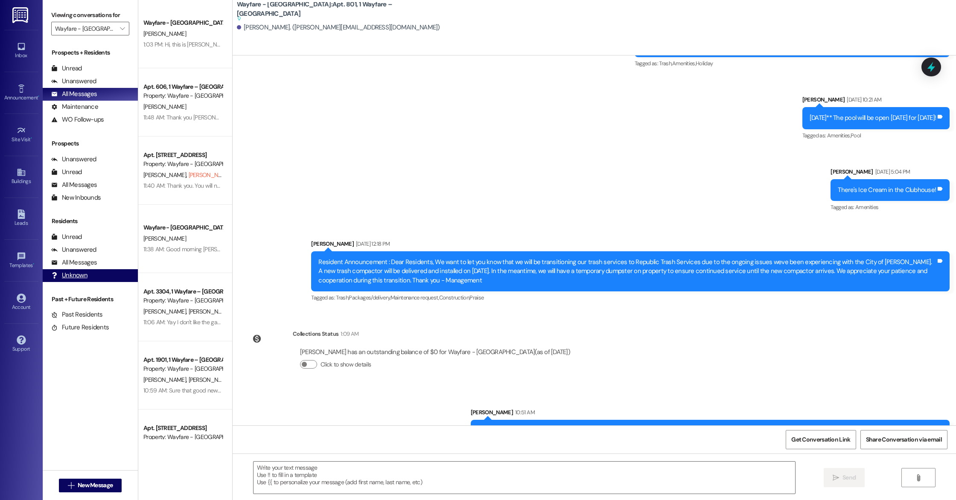
click at [68, 276] on div "Unknown" at bounding box center [69, 275] width 36 height 9
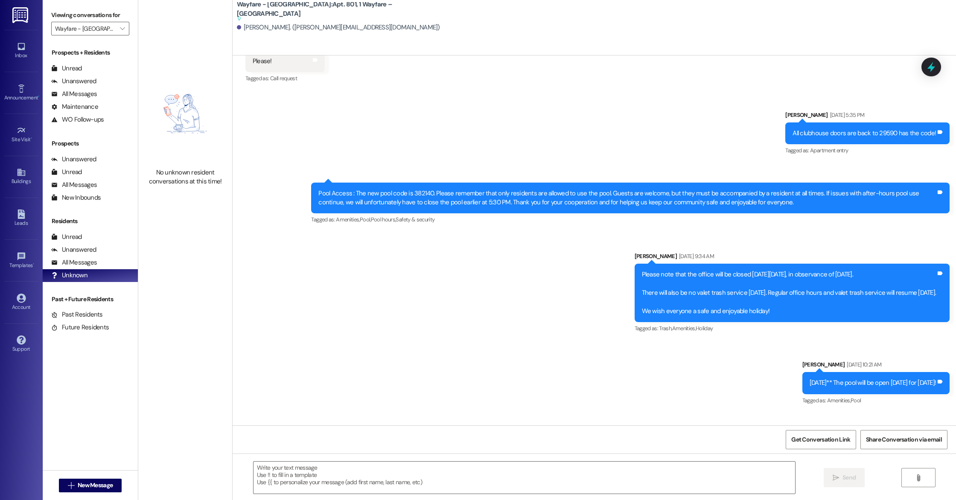
scroll to position [7808, 0]
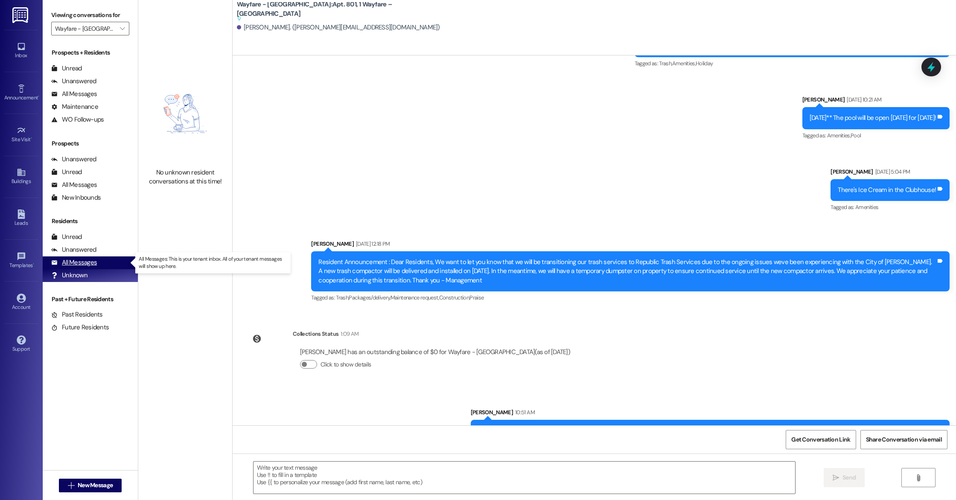
click at [59, 263] on div "All Messages" at bounding box center [74, 262] width 46 height 9
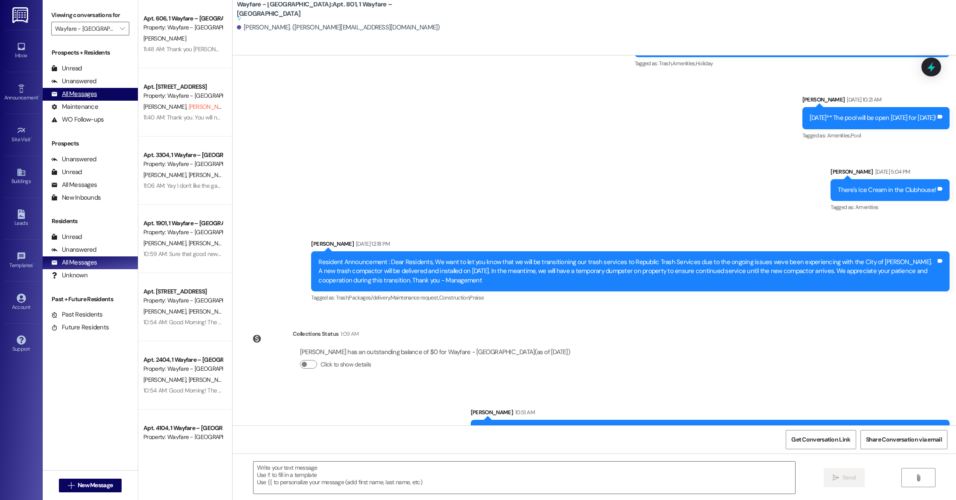
click at [66, 96] on div "All Messages" at bounding box center [74, 94] width 46 height 9
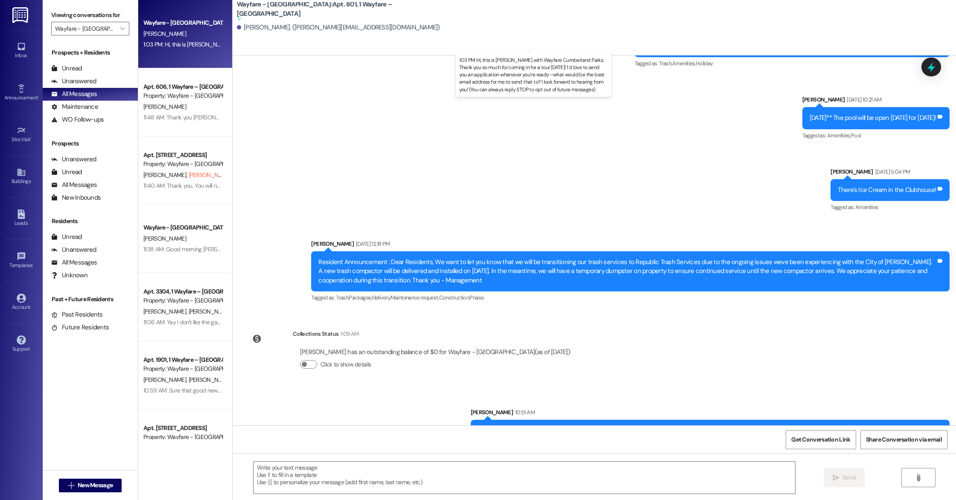
click at [195, 42] on div "1:03 PM: Hi, this is [PERSON_NAME] with Wayfare Cumberland Parks. Thank you so …" at bounding box center [558, 45] width 830 height 8
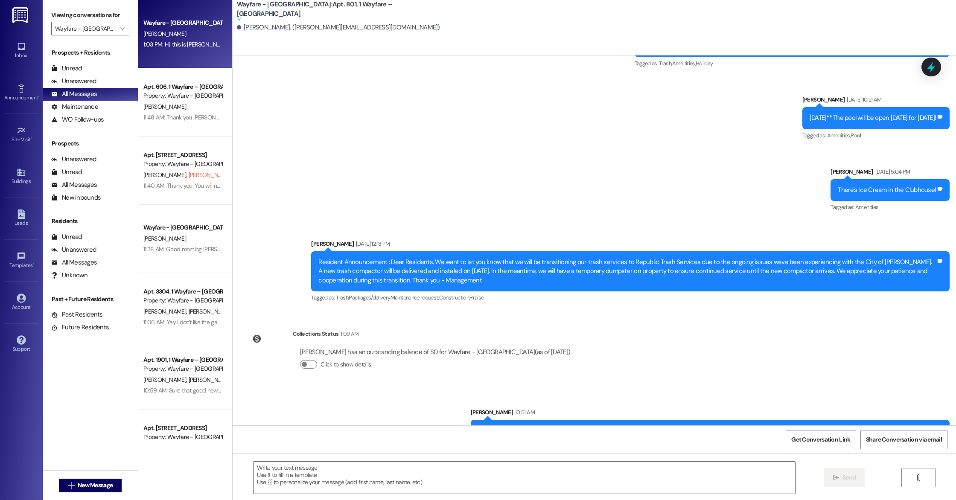
scroll to position [0, 0]
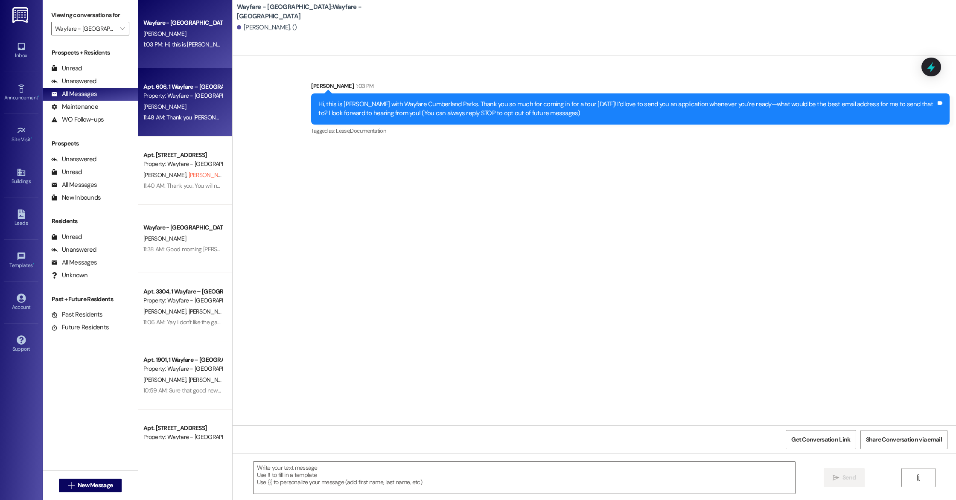
click at [198, 112] on div "[PERSON_NAME]" at bounding box center [183, 107] width 81 height 11
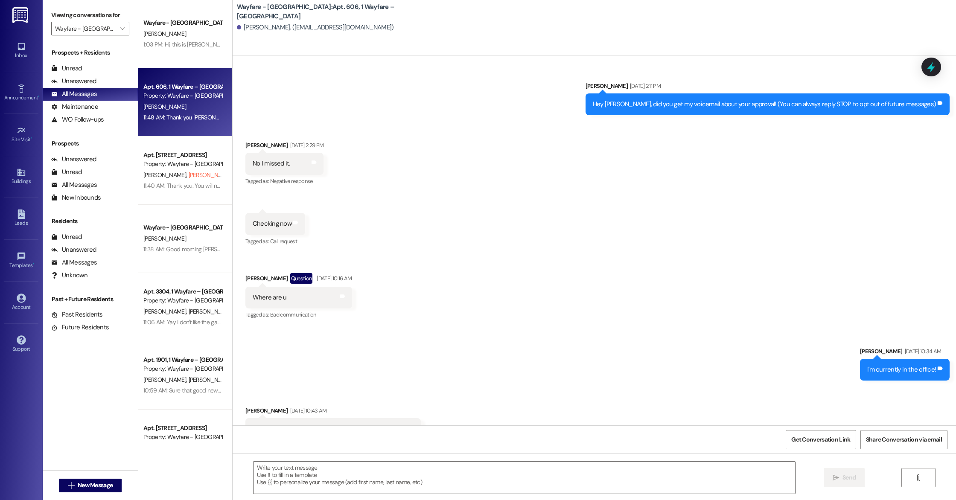
scroll to position [4627, 0]
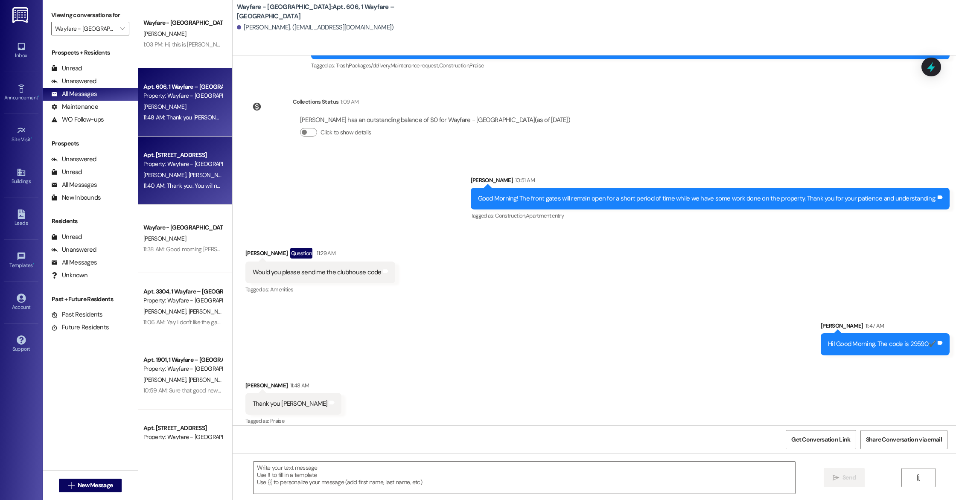
click at [179, 158] on div "Apt. [STREET_ADDRESS]" at bounding box center [182, 155] width 79 height 9
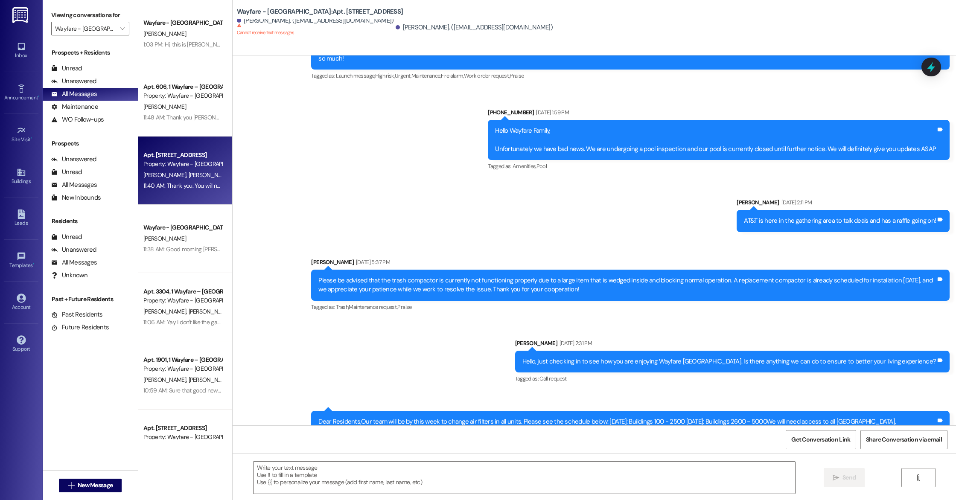
scroll to position [6396, 0]
